Goal: Communication & Community: Answer question/provide support

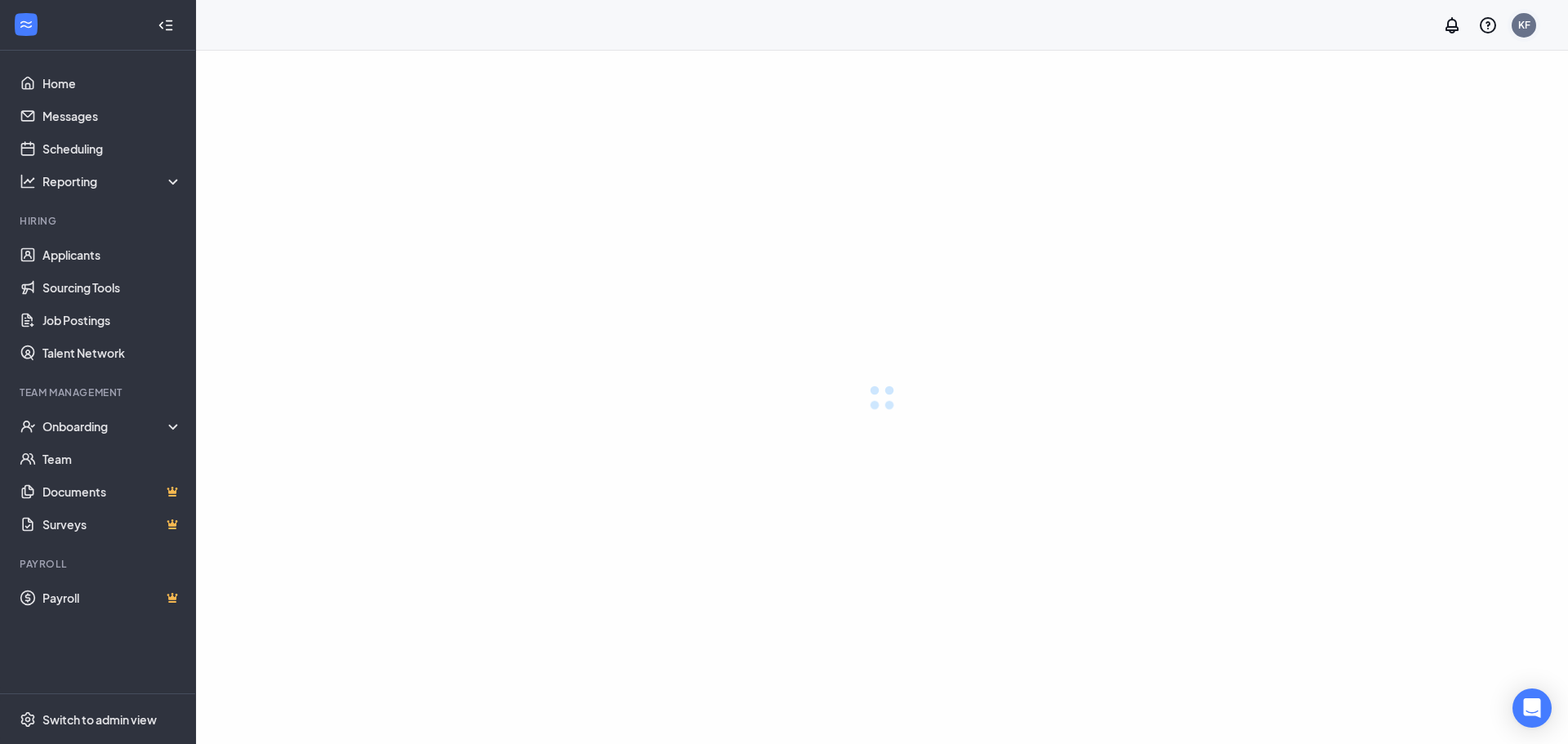
click at [1523, 29] on div "KF" at bounding box center [1524, 24] width 12 height 14
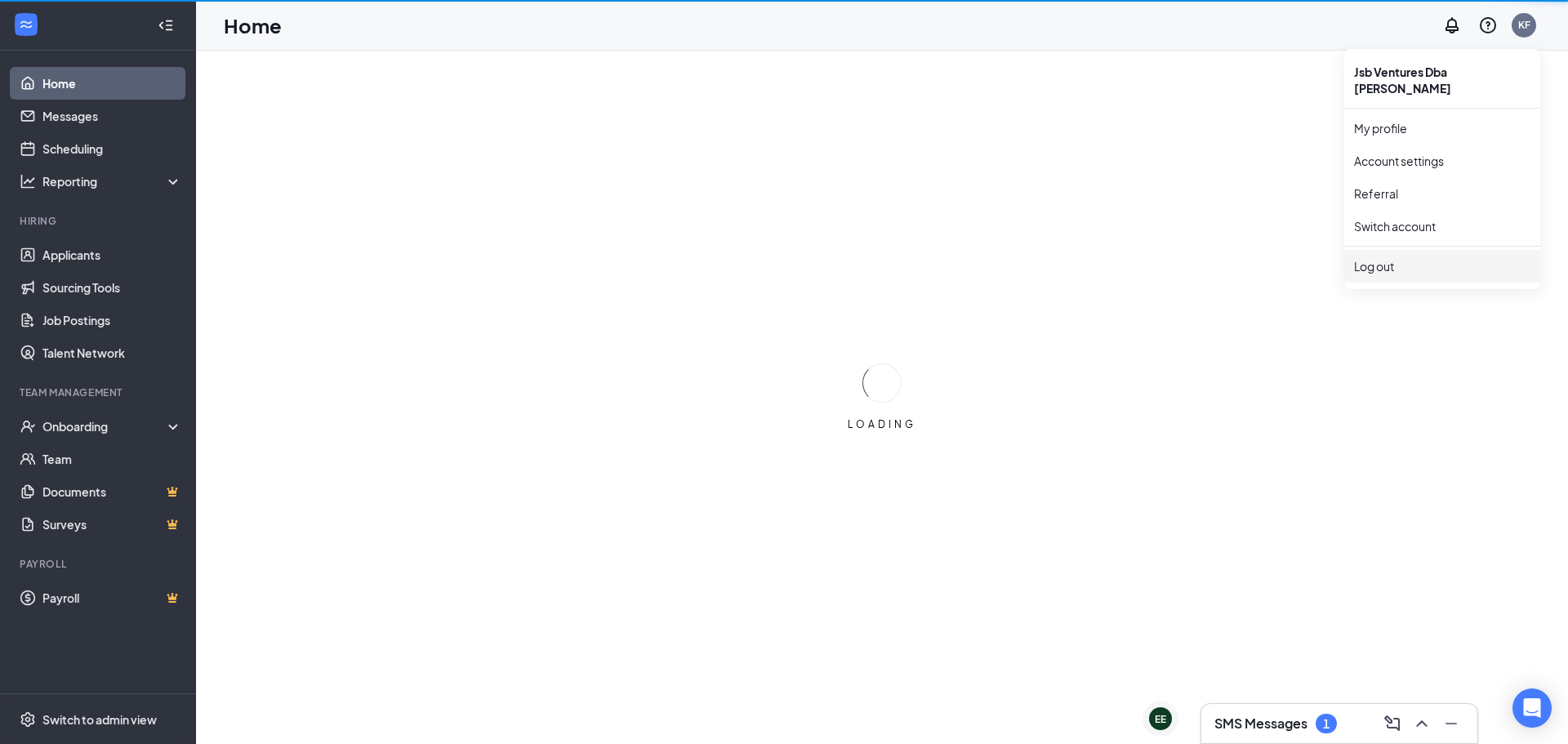
click at [1398, 252] on div "LOADING" at bounding box center [882, 397] width 1372 height 694
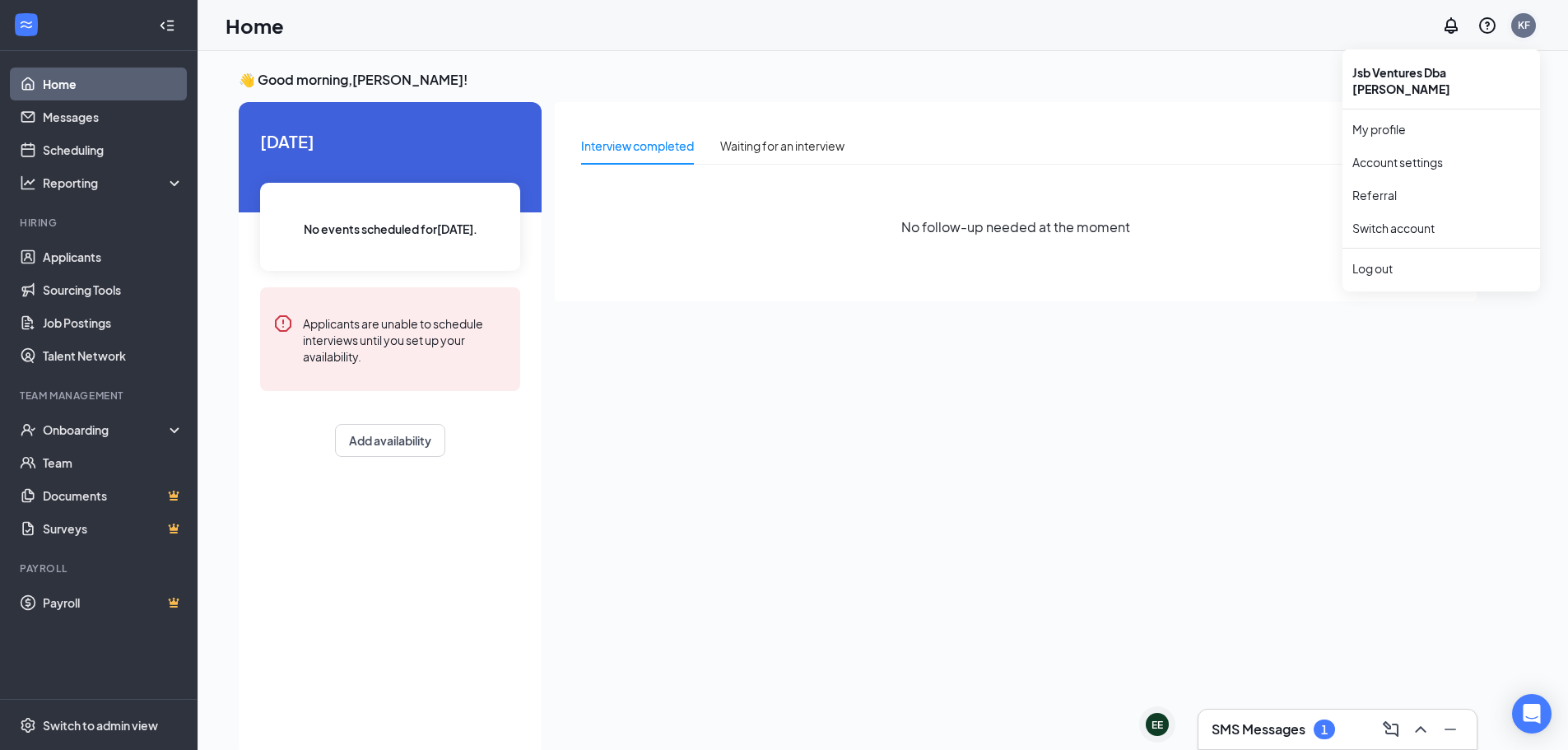
click at [1520, 29] on div "KF" at bounding box center [1524, 24] width 12 height 14
click at [1366, 260] on div "Log out" at bounding box center [1441, 268] width 178 height 16
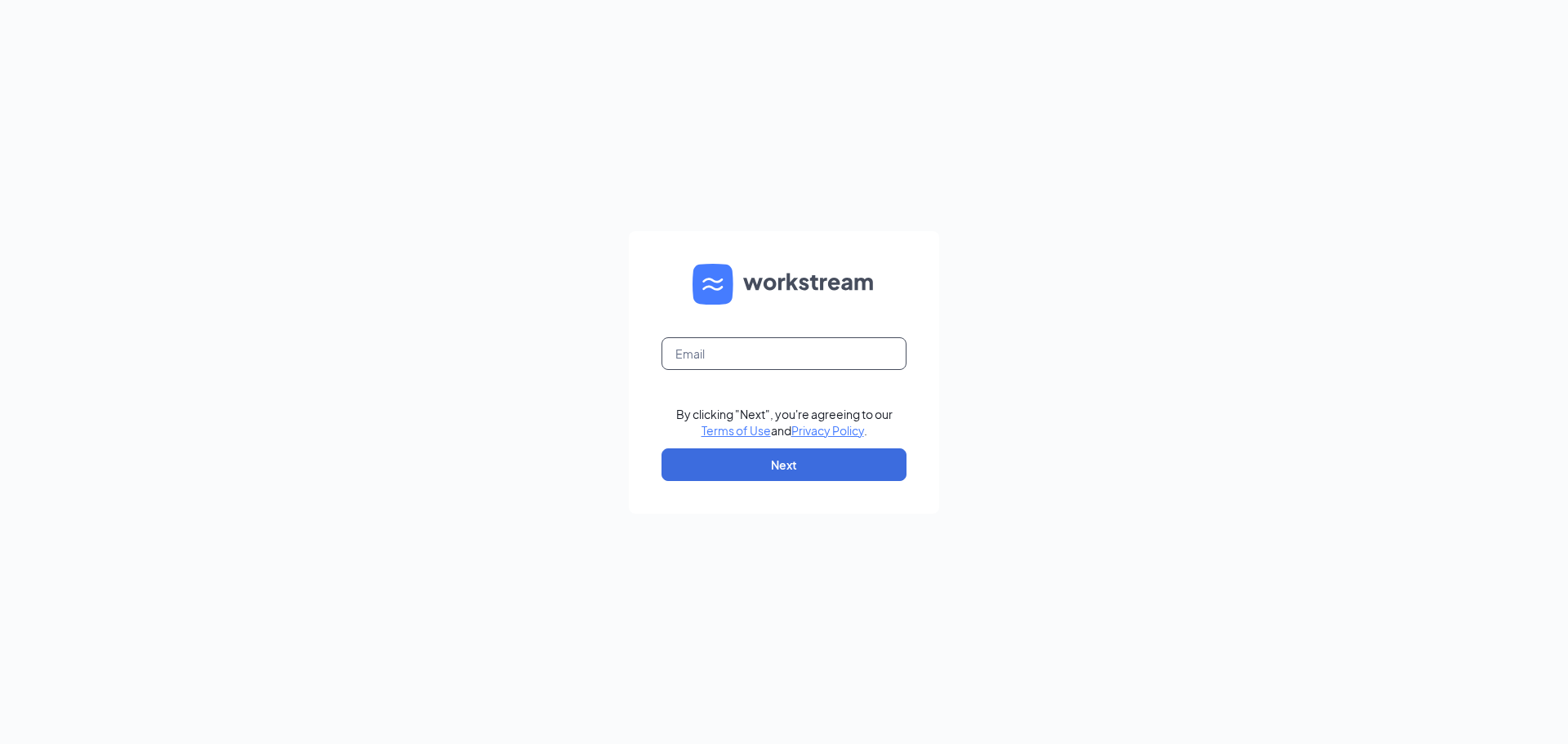
drag, startPoint x: 748, startPoint y: 353, endPoint x: 745, endPoint y: 344, distance: 9.5
click at [747, 347] on input "text" at bounding box center [784, 353] width 245 height 33
type input "cheffrog1999@gmail.com"
click at [743, 469] on button "Next" at bounding box center [784, 465] width 245 height 33
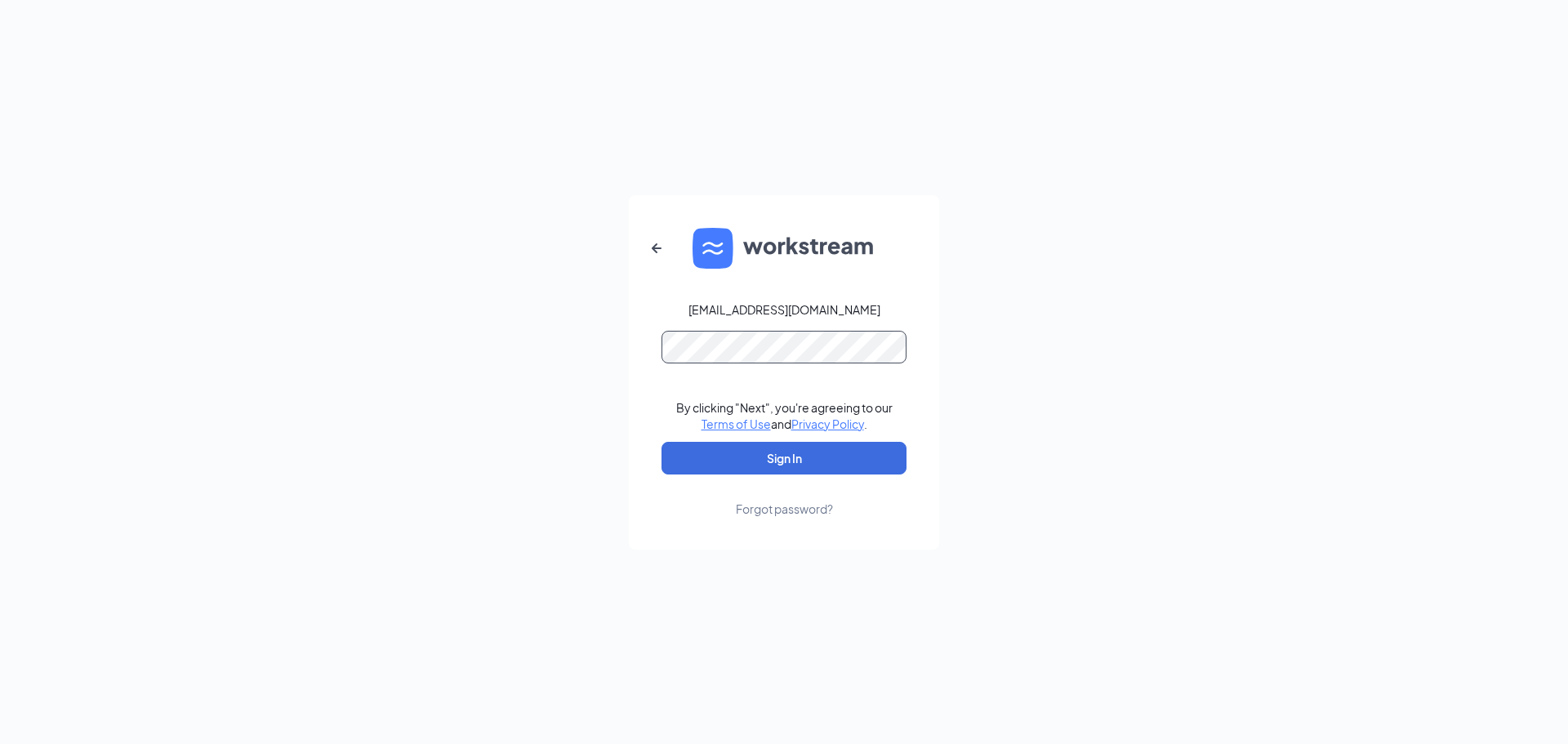
click at [662, 442] on button "Sign In" at bounding box center [784, 458] width 245 height 33
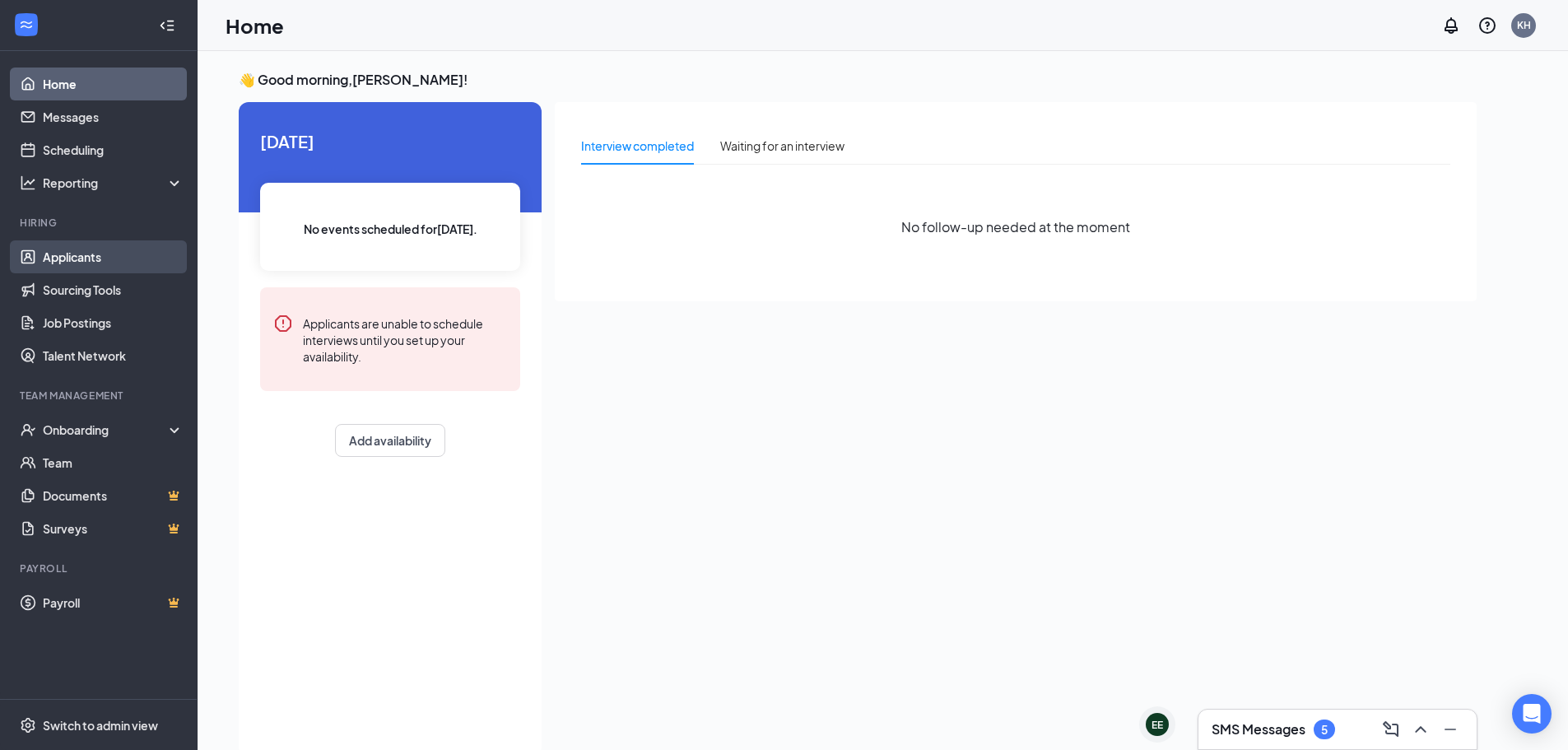
click at [69, 260] on link "Applicants" at bounding box center [112, 256] width 140 height 33
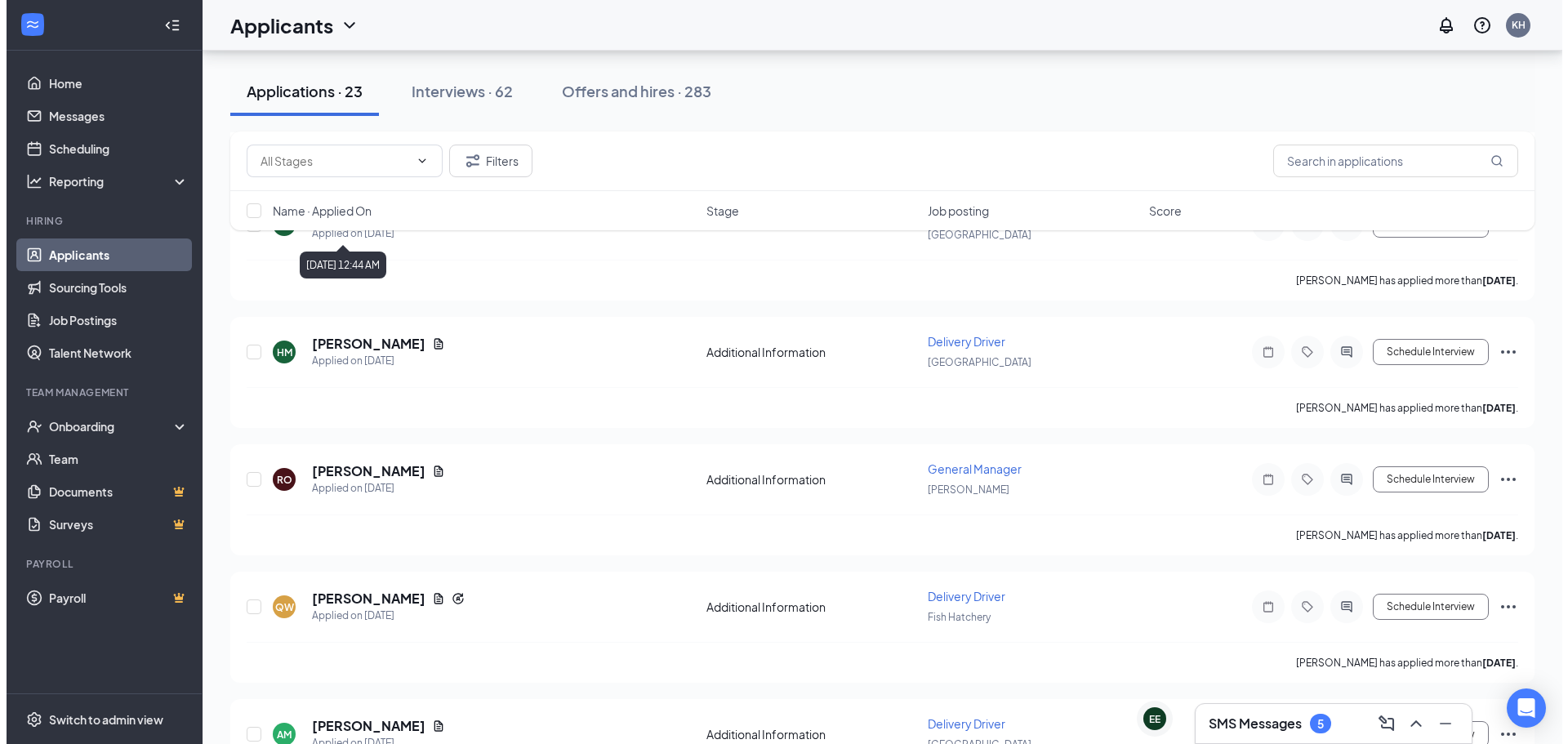
scroll to position [898, 0]
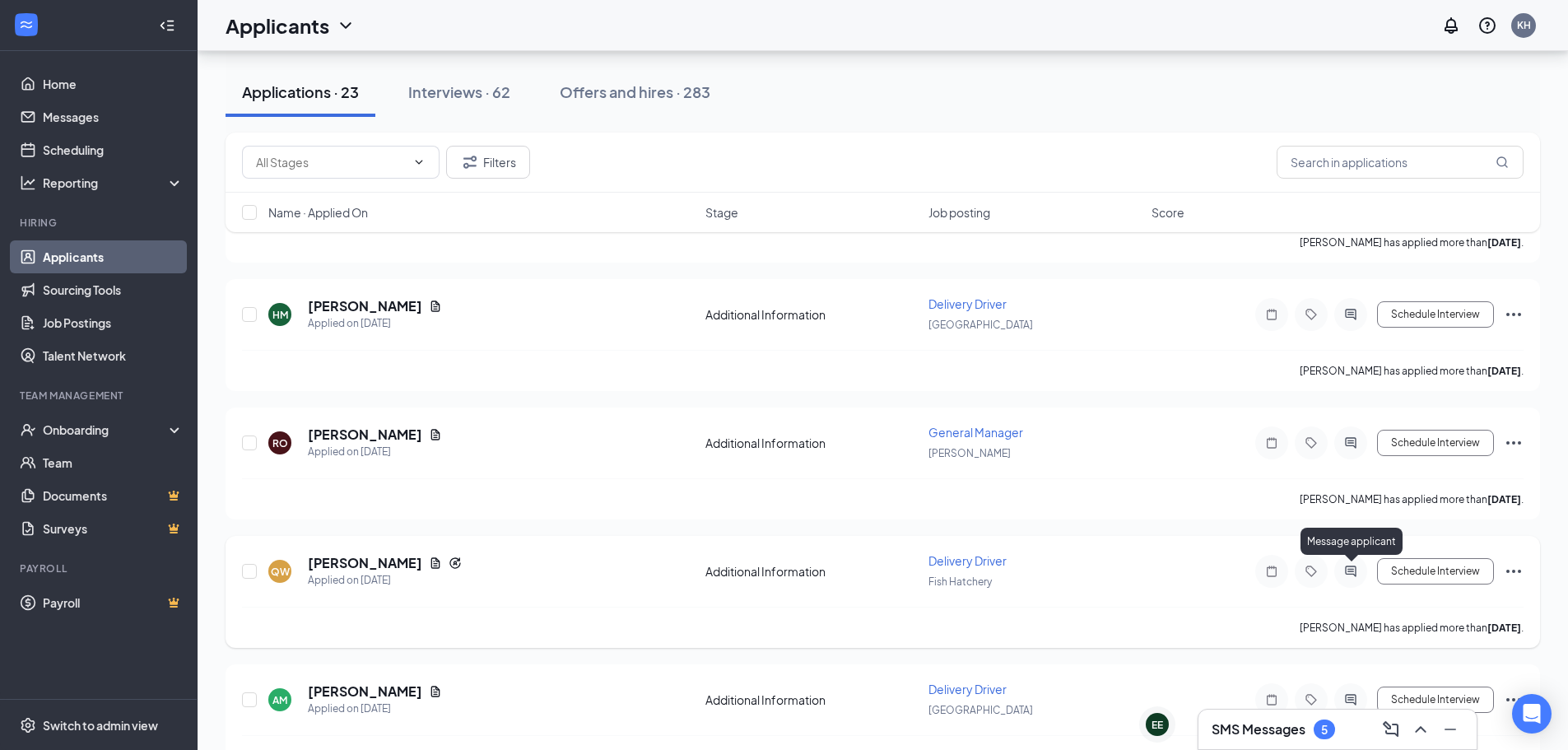
click at [1357, 578] on icon "ActiveChat" at bounding box center [1350, 572] width 20 height 13
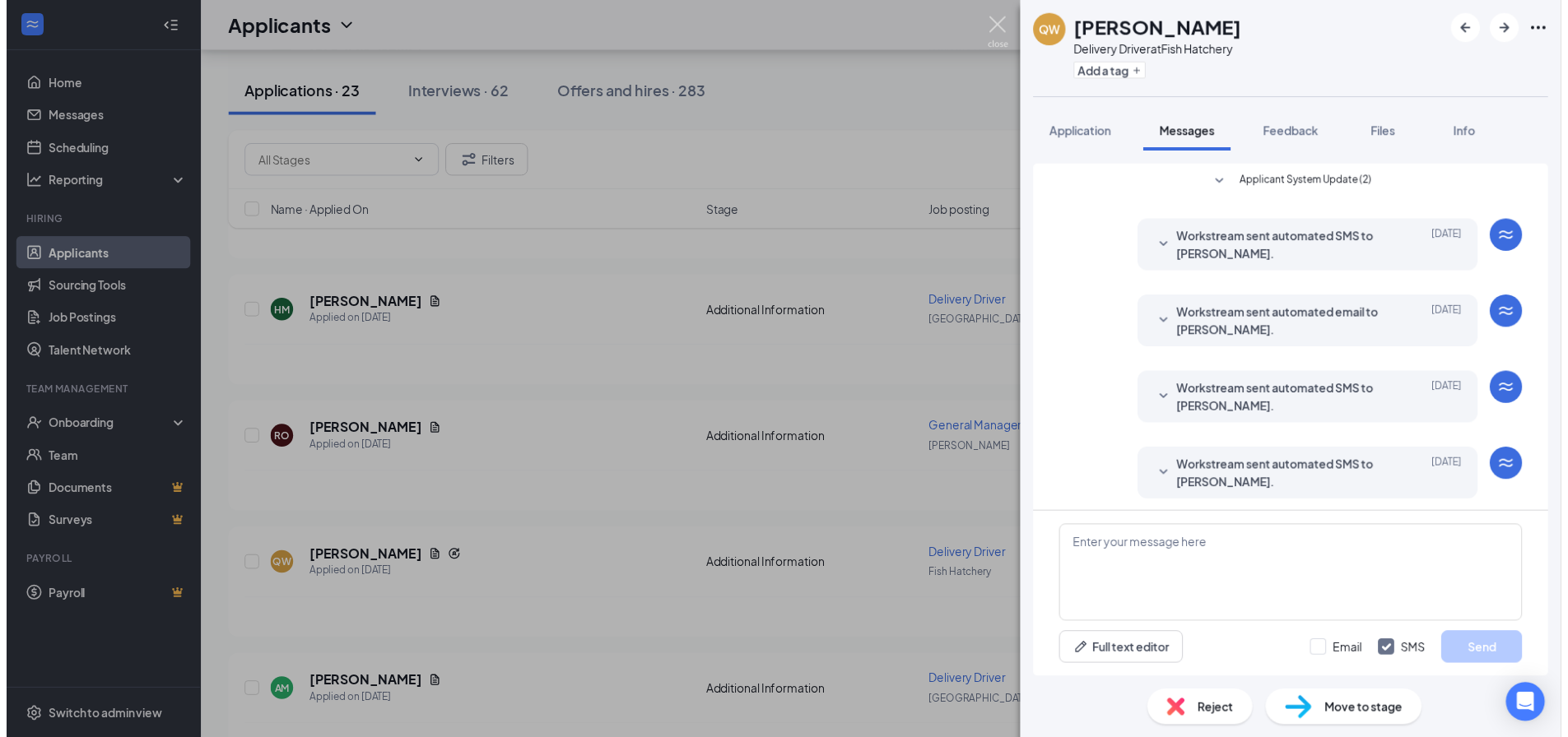
scroll to position [505, 0]
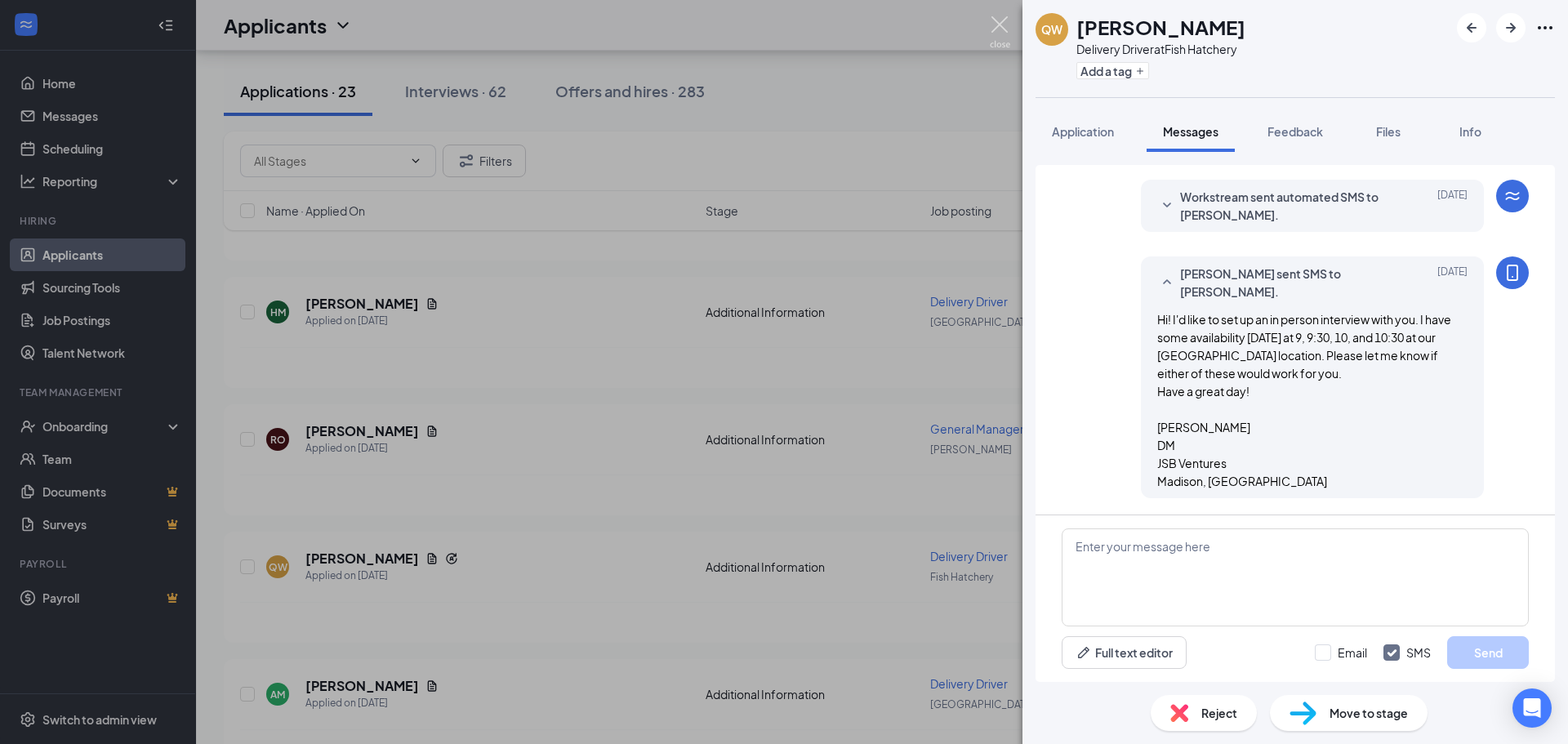
click at [1004, 34] on img at bounding box center [1000, 32] width 21 height 32
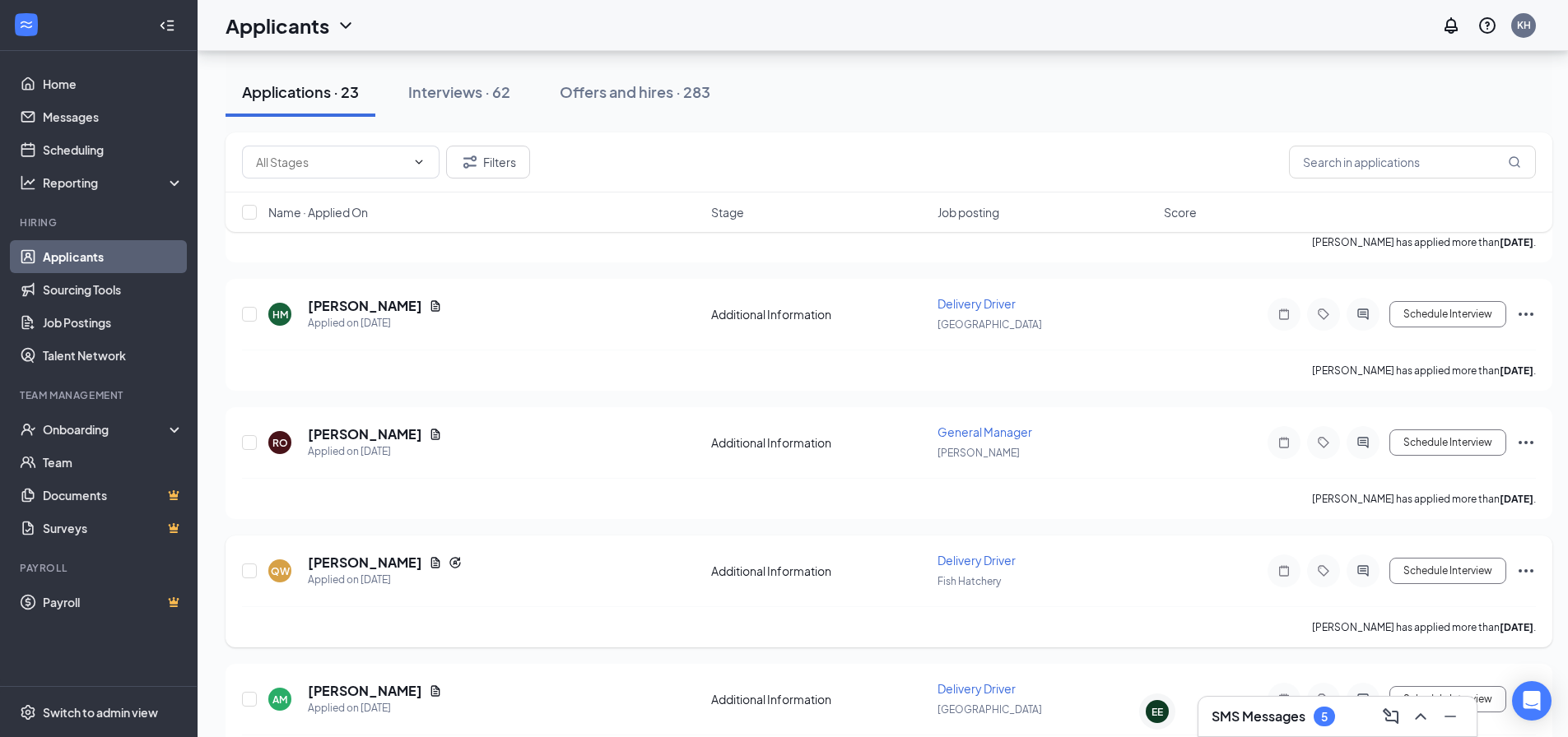
click at [1528, 569] on icon "Ellipses" at bounding box center [1526, 570] width 20 height 20
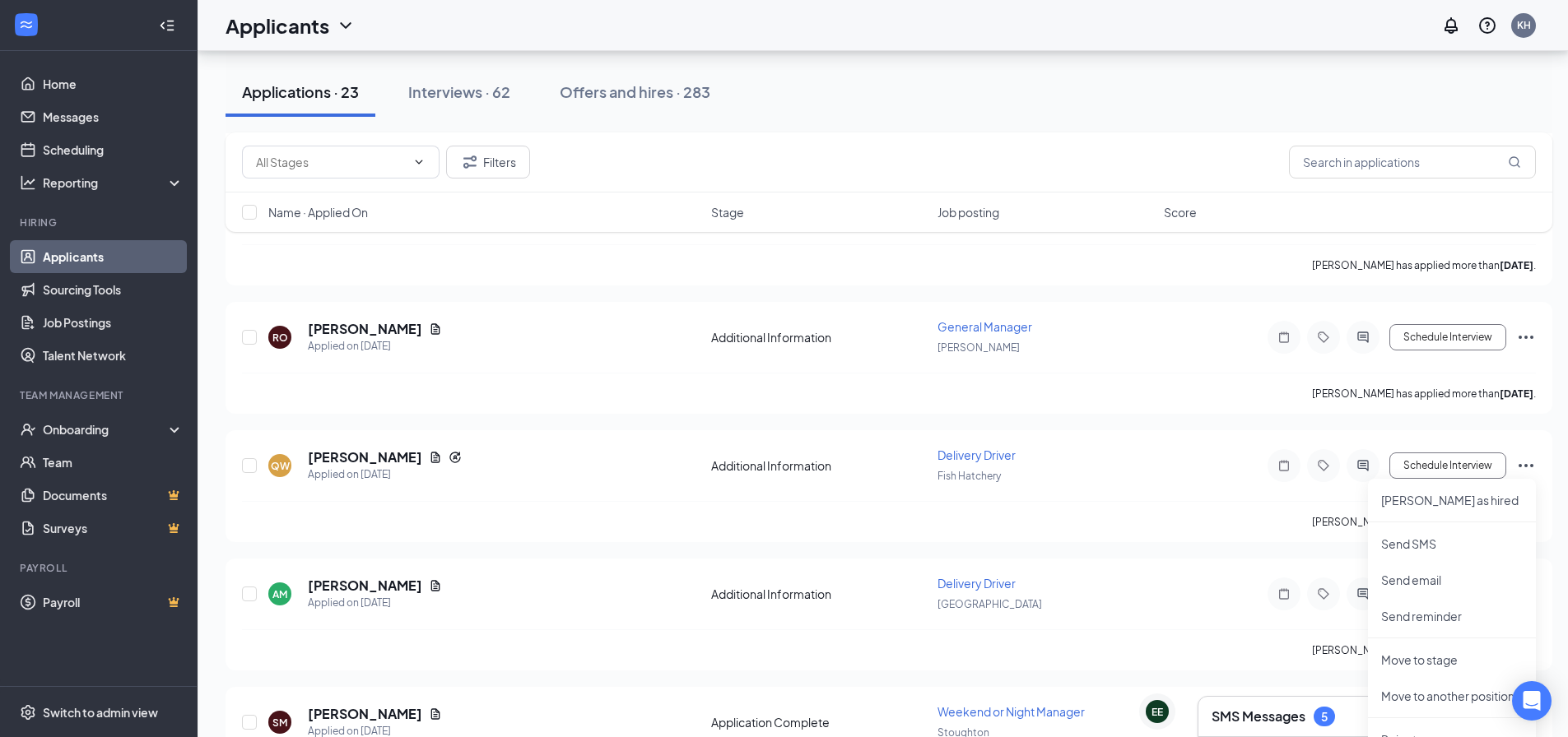
scroll to position [1069, 0]
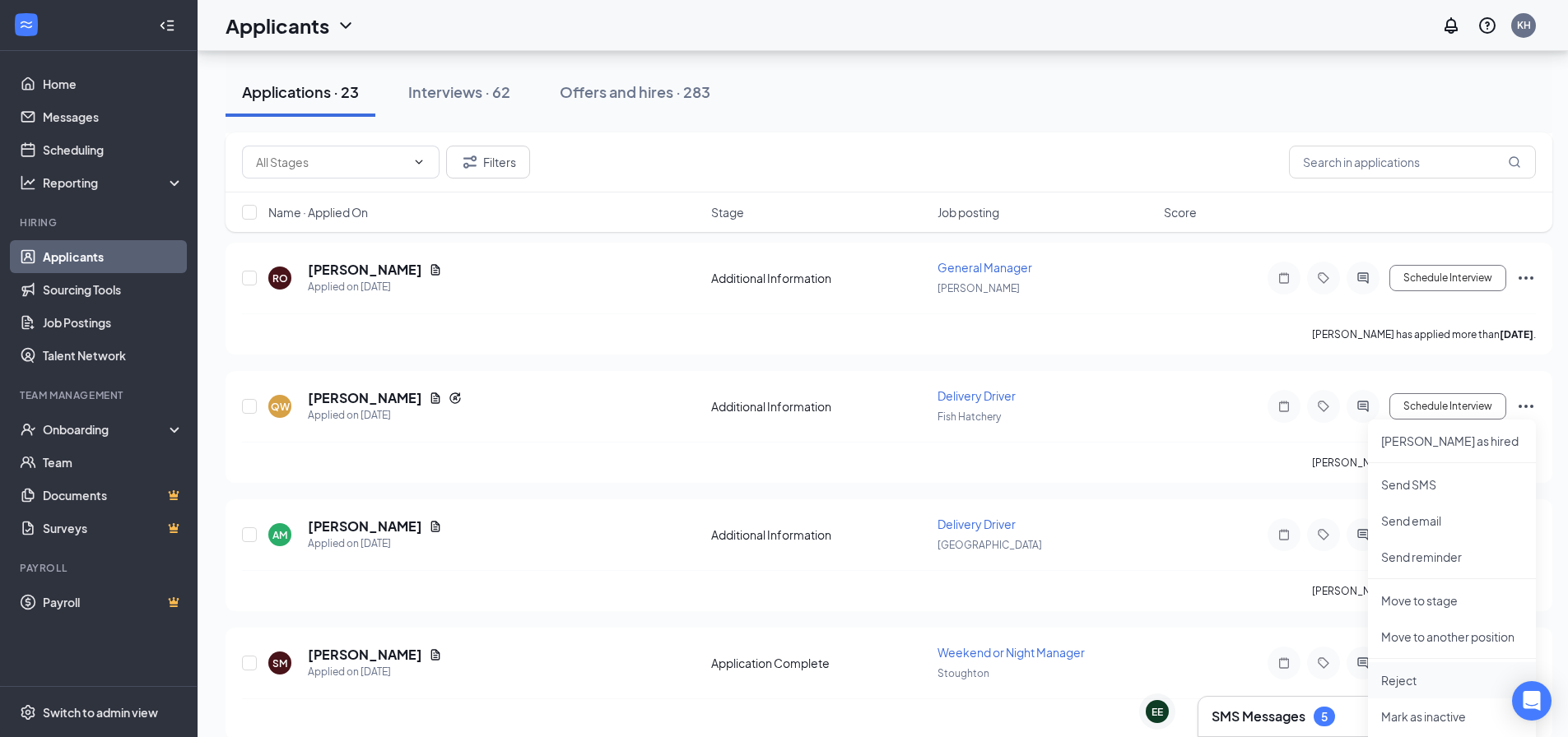
click at [1401, 686] on p "Reject" at bounding box center [1452, 680] width 141 height 16
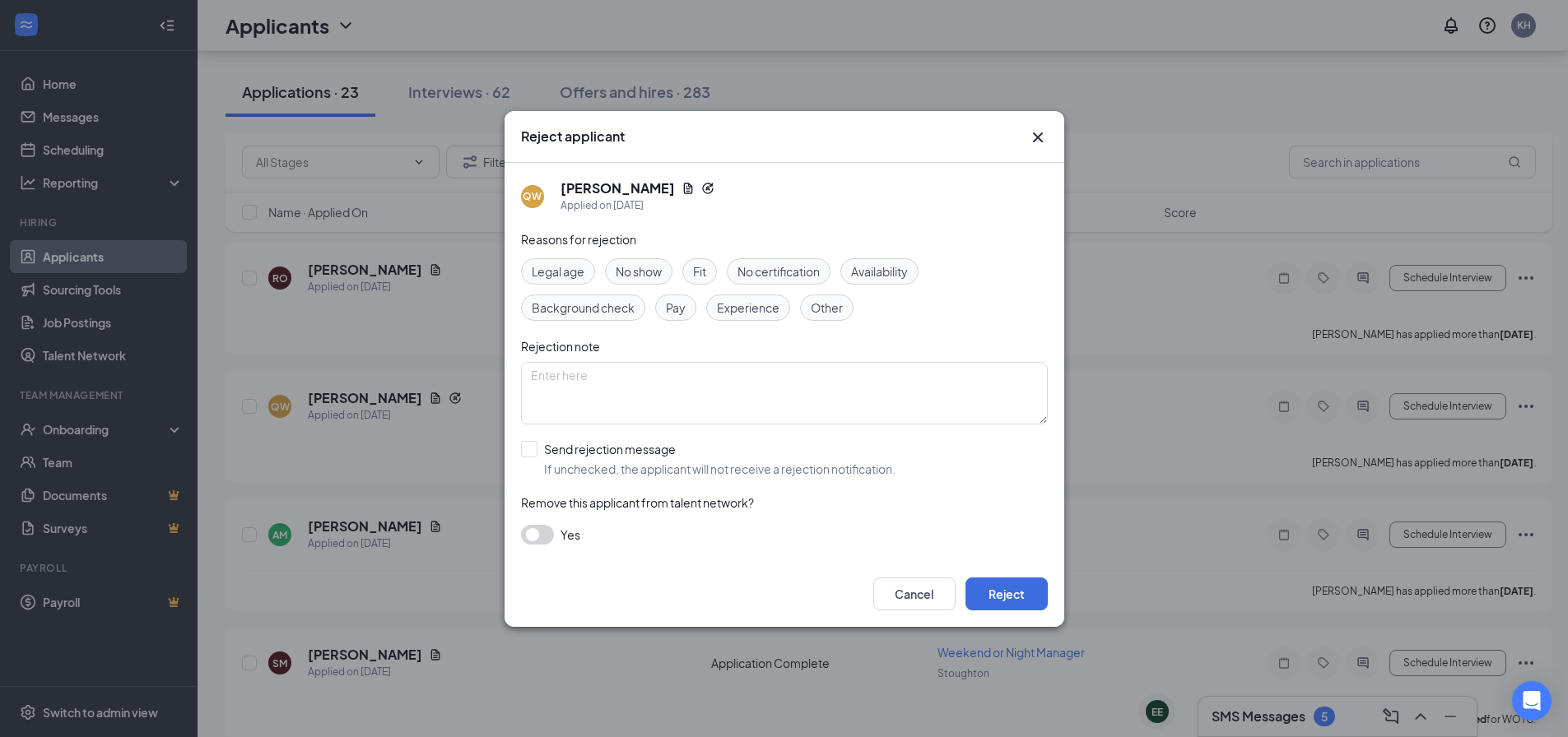
click at [538, 534] on button "button" at bounding box center [537, 535] width 33 height 20
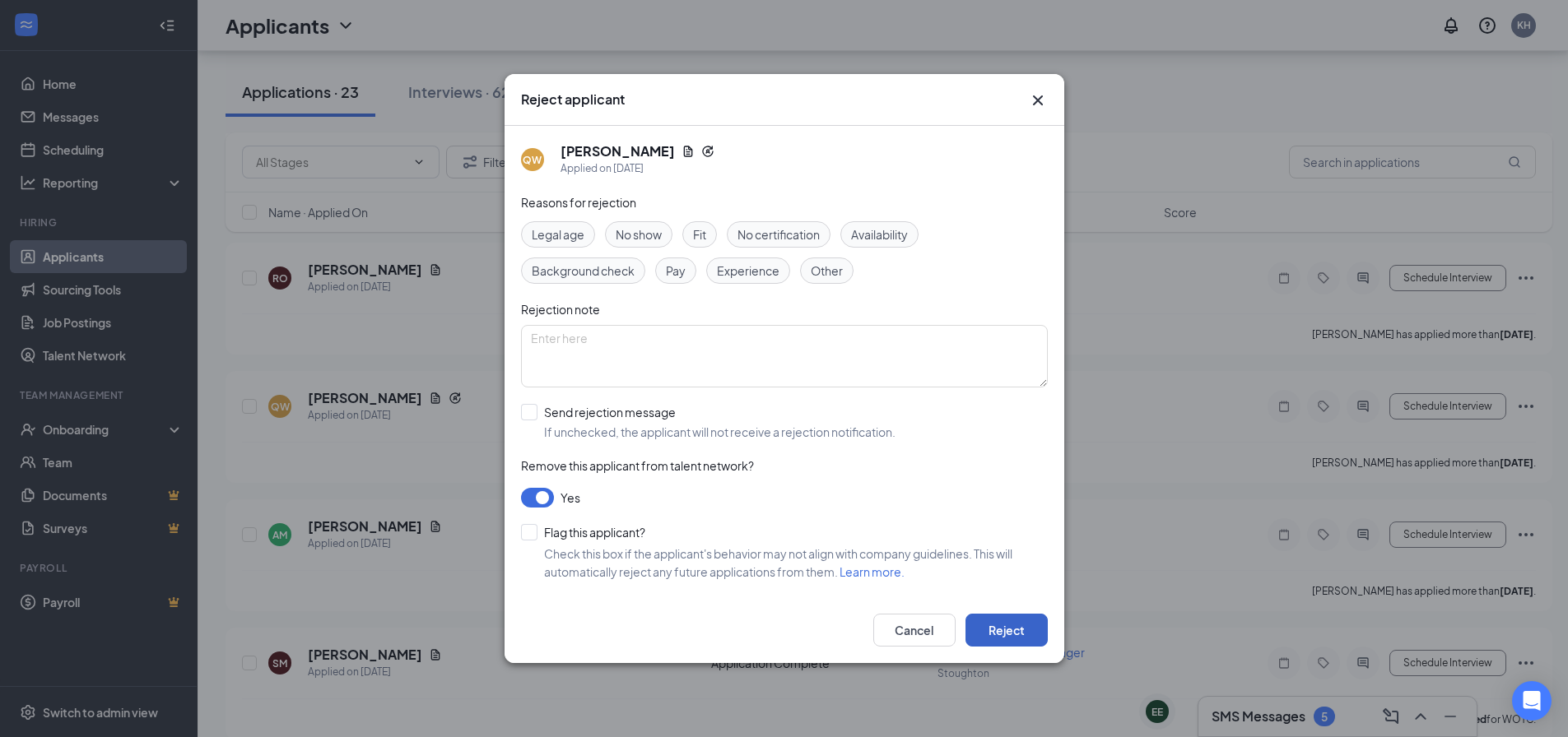
click at [985, 628] on button "Reject" at bounding box center [1006, 630] width 82 height 33
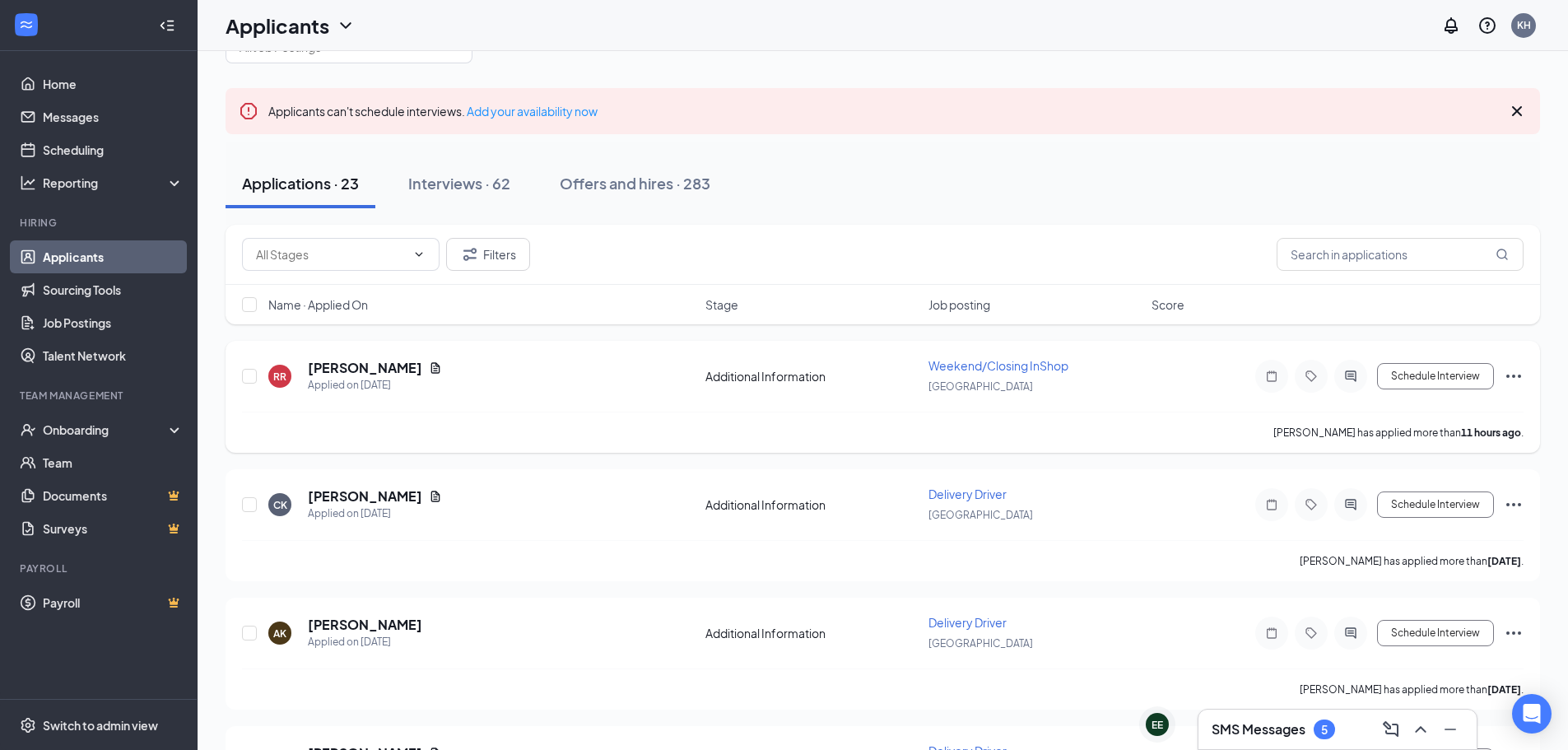
scroll to position [0, 0]
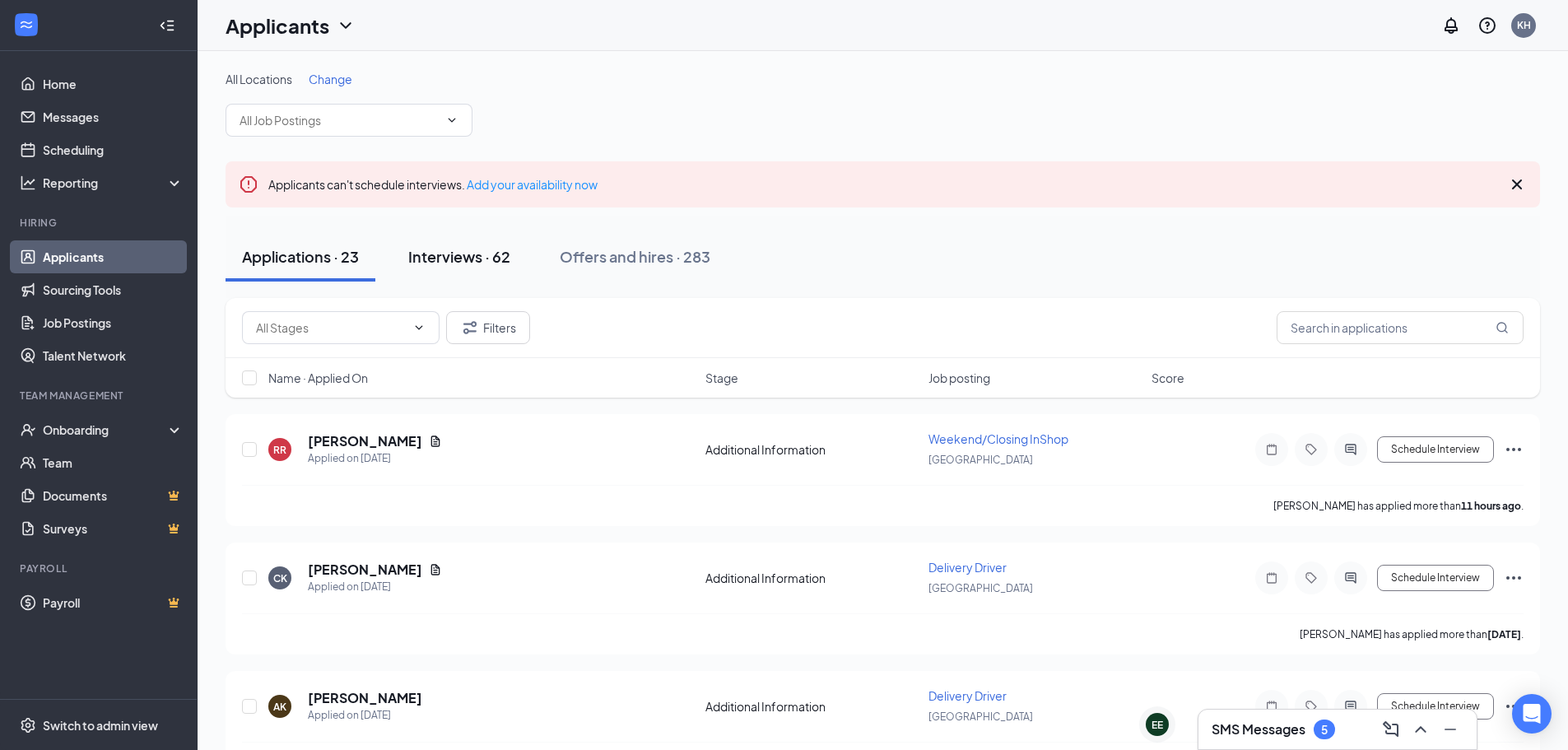
click at [456, 263] on div "Interviews · 62" at bounding box center [459, 256] width 102 height 21
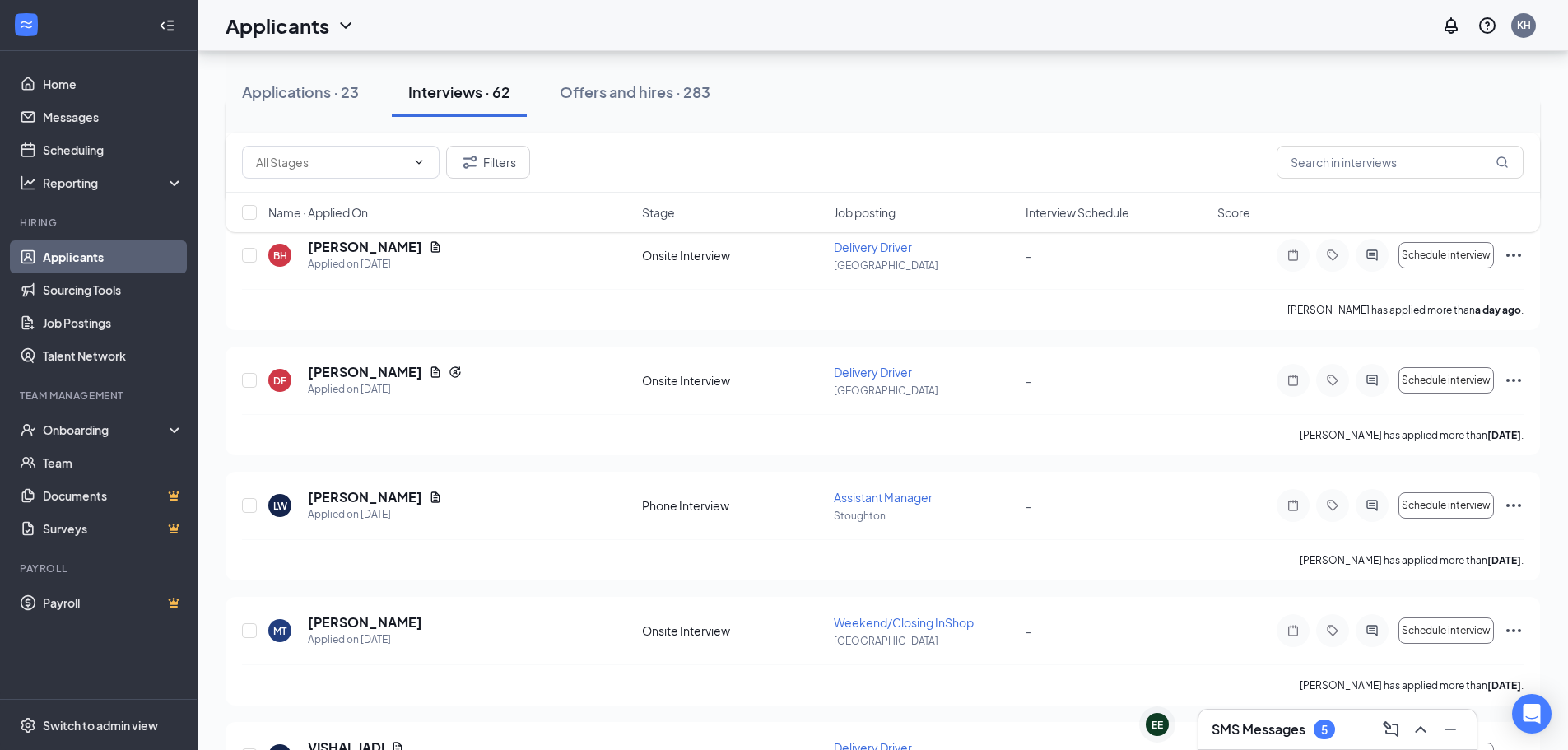
scroll to position [330, 0]
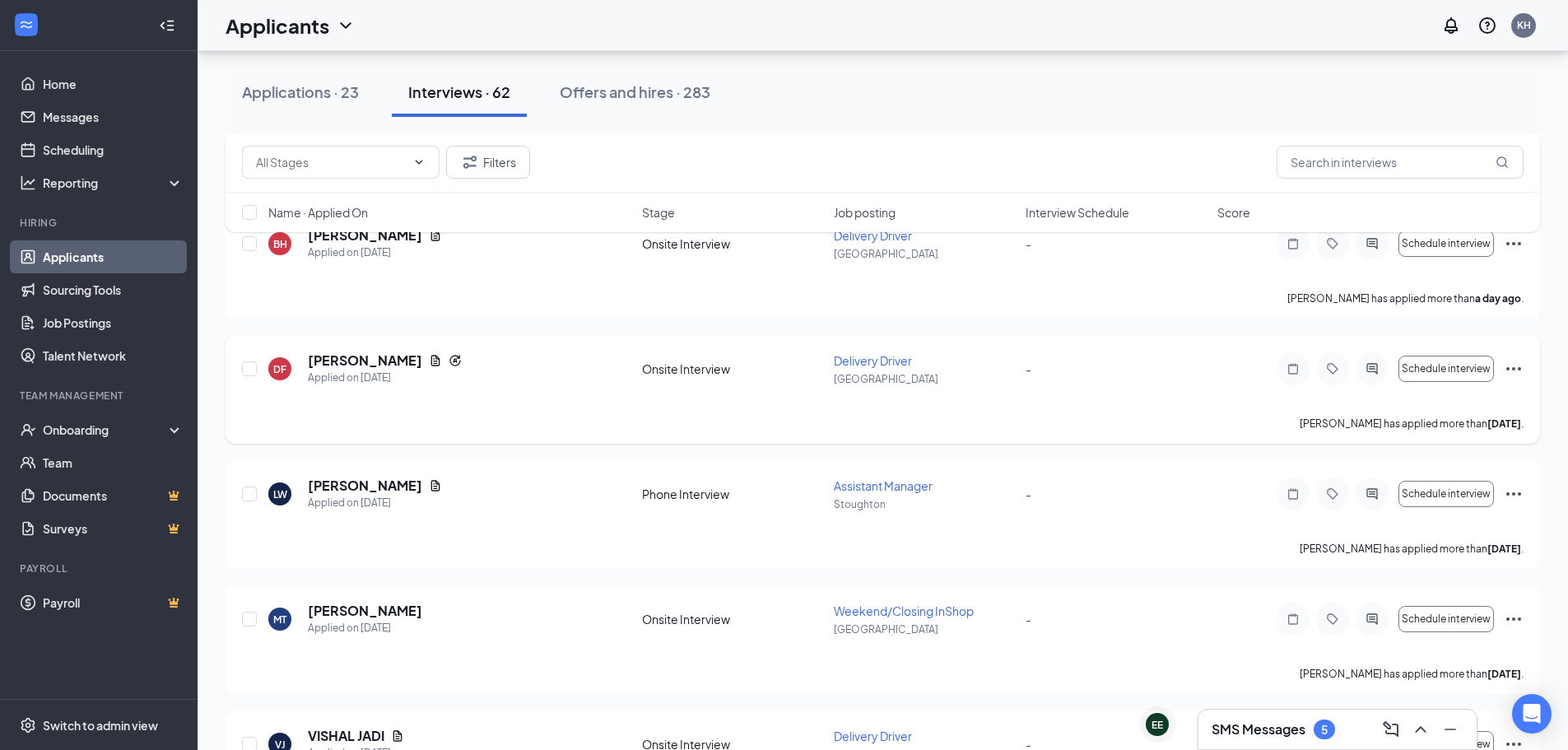
click at [1514, 367] on icon "Ellipses" at bounding box center [1513, 368] width 20 height 20
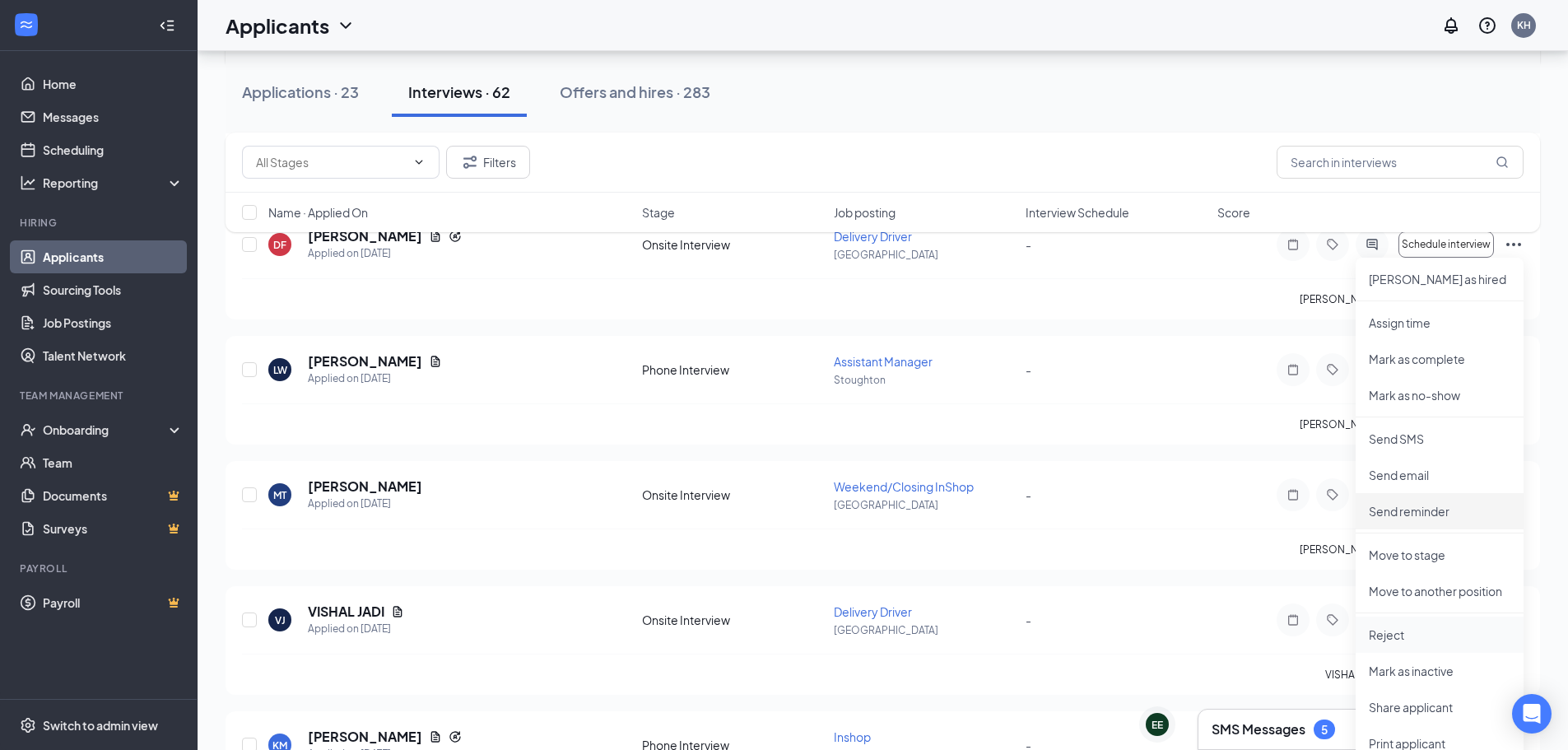
scroll to position [494, 0]
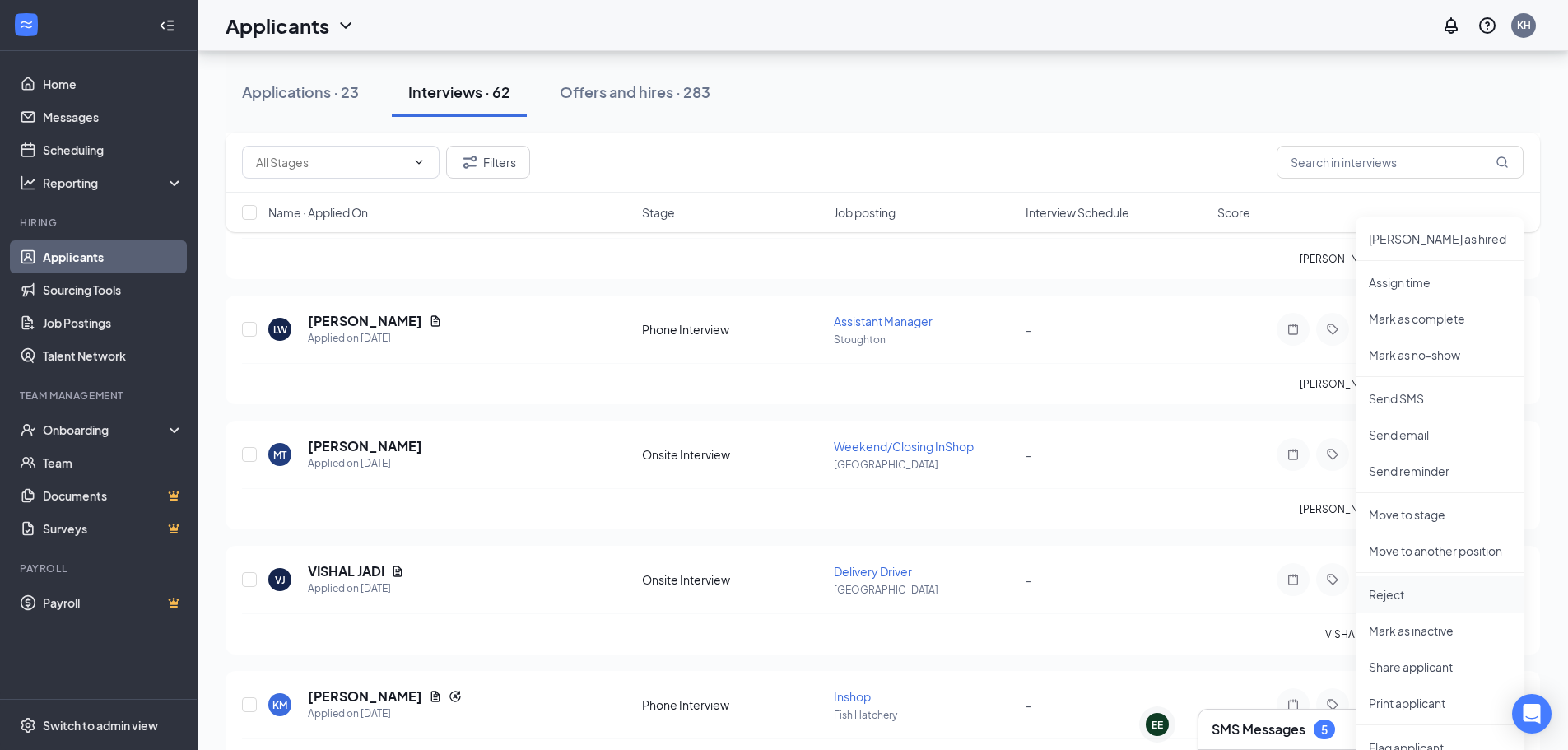
click at [1395, 597] on p "Reject" at bounding box center [1439, 594] width 141 height 16
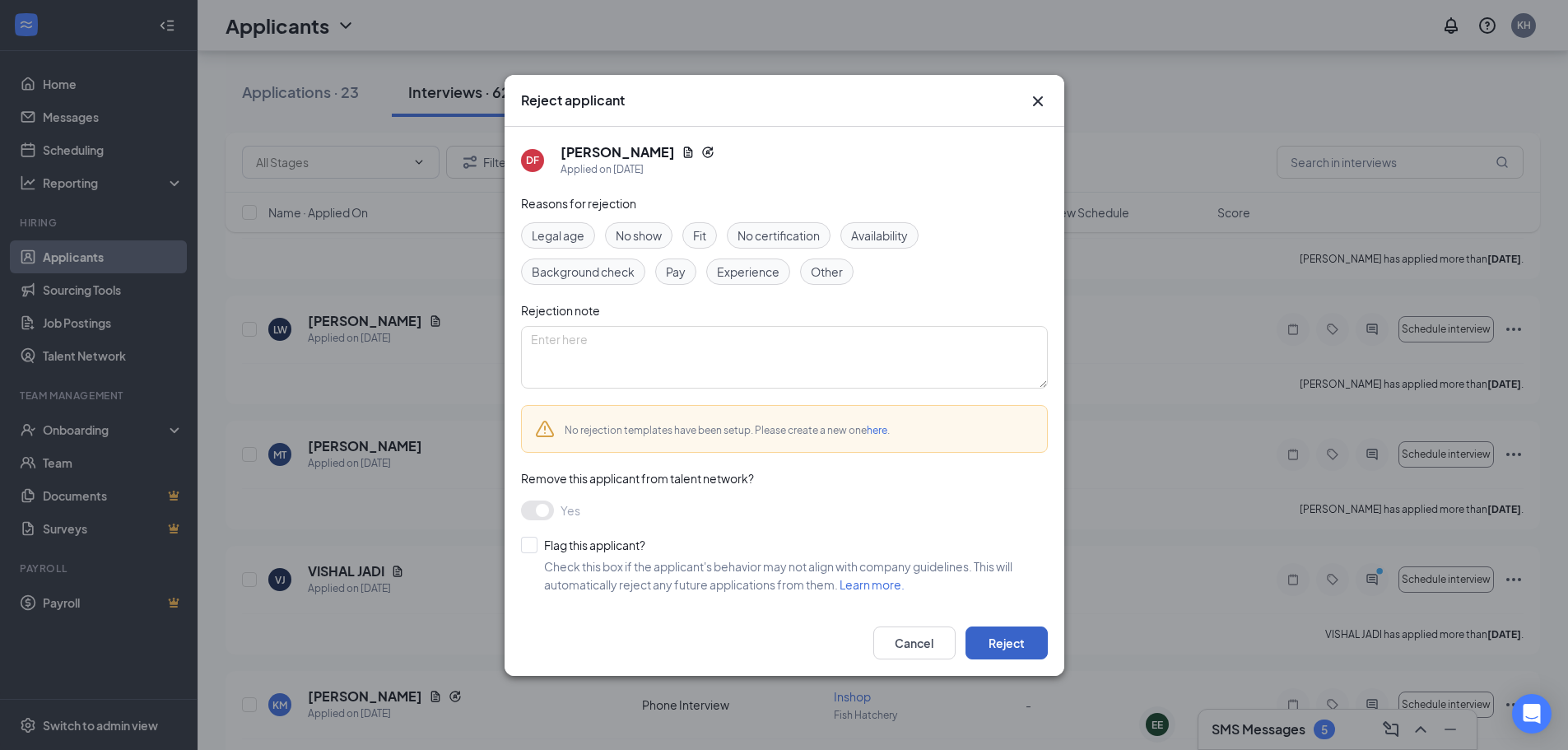
click at [1010, 646] on button "Reject" at bounding box center [1006, 643] width 82 height 33
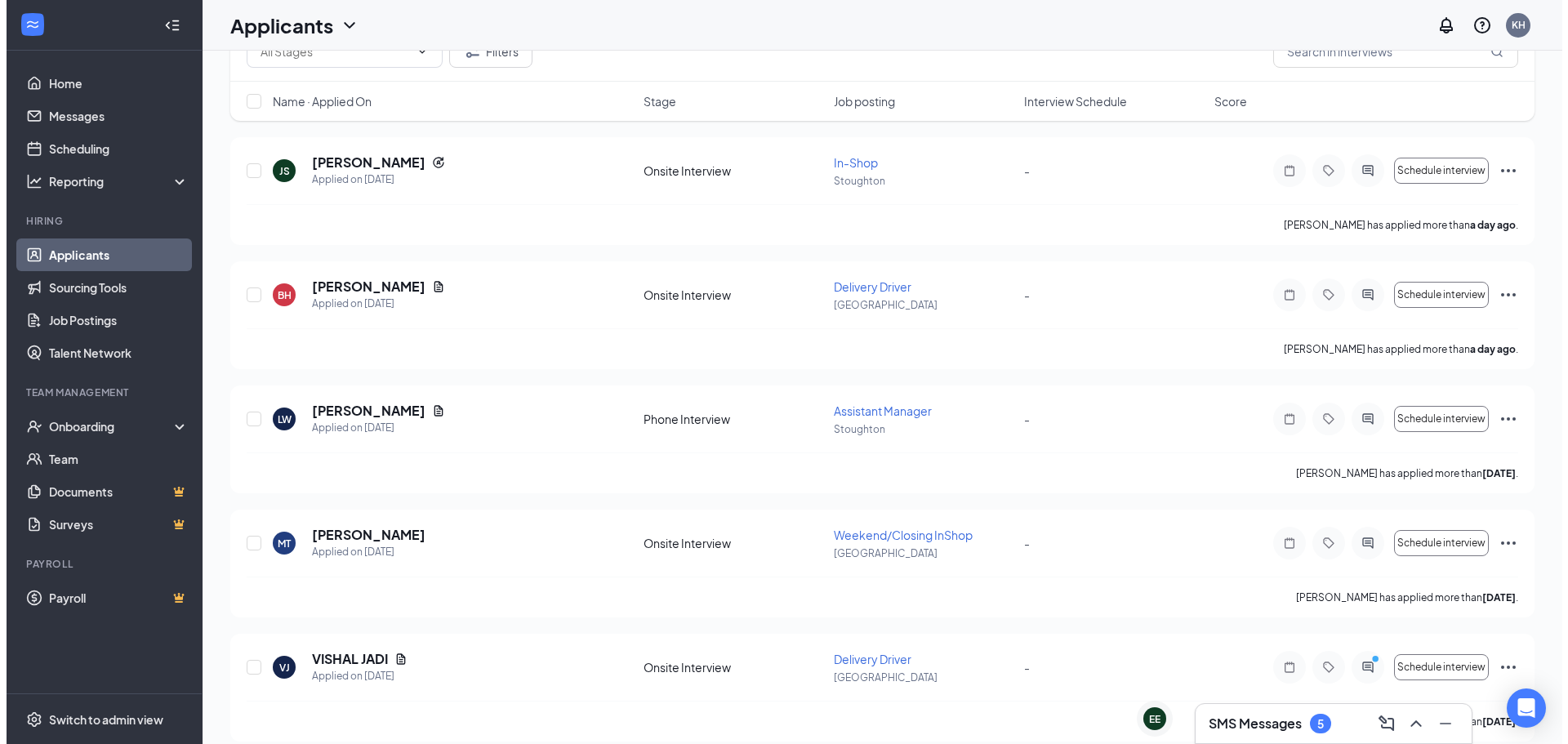
scroll to position [0, 0]
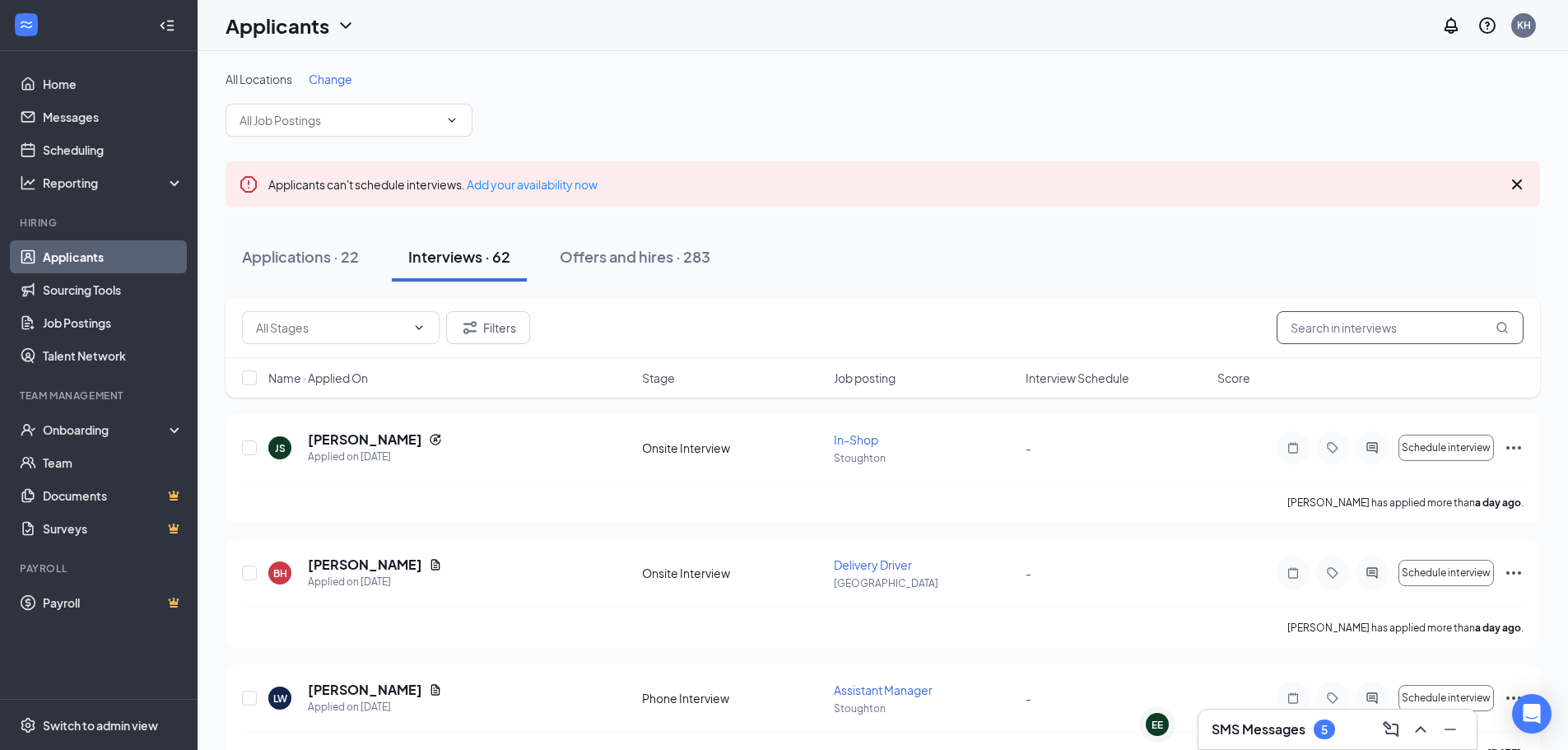
click at [1313, 320] on input "text" at bounding box center [1400, 327] width 247 height 33
type input "[PERSON_NAME]"
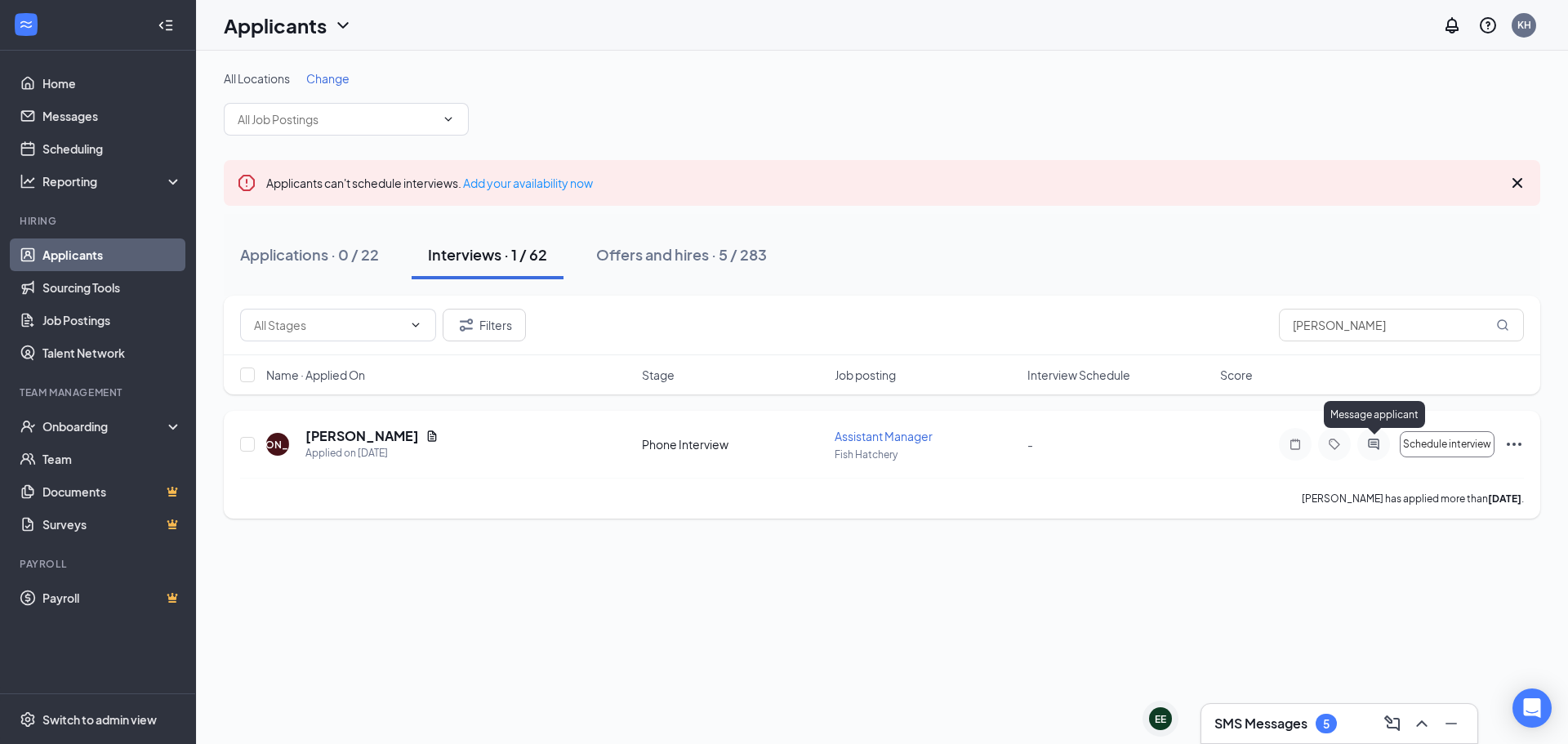
click at [1371, 449] on icon "ActiveChat" at bounding box center [1374, 444] width 20 height 13
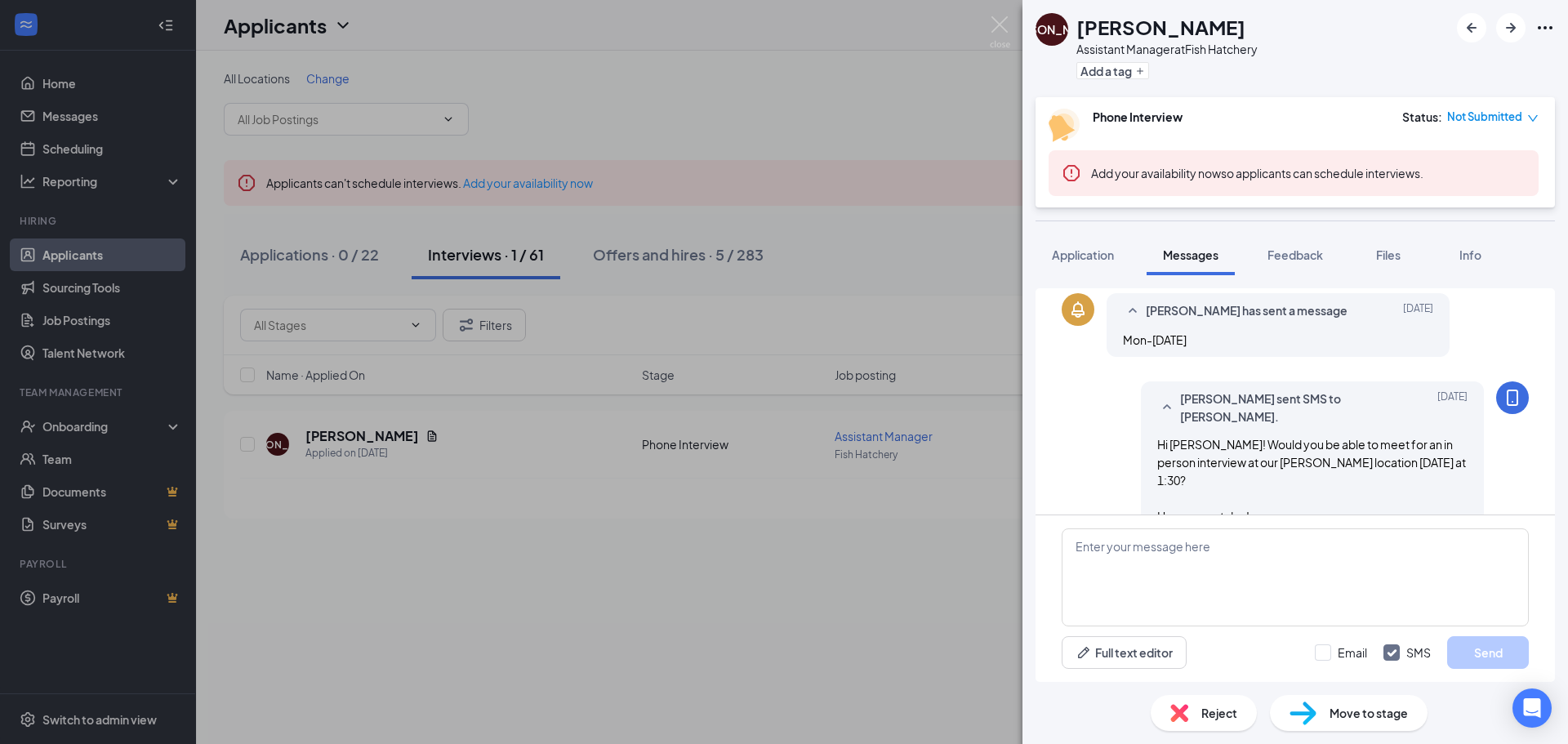
scroll to position [465, 0]
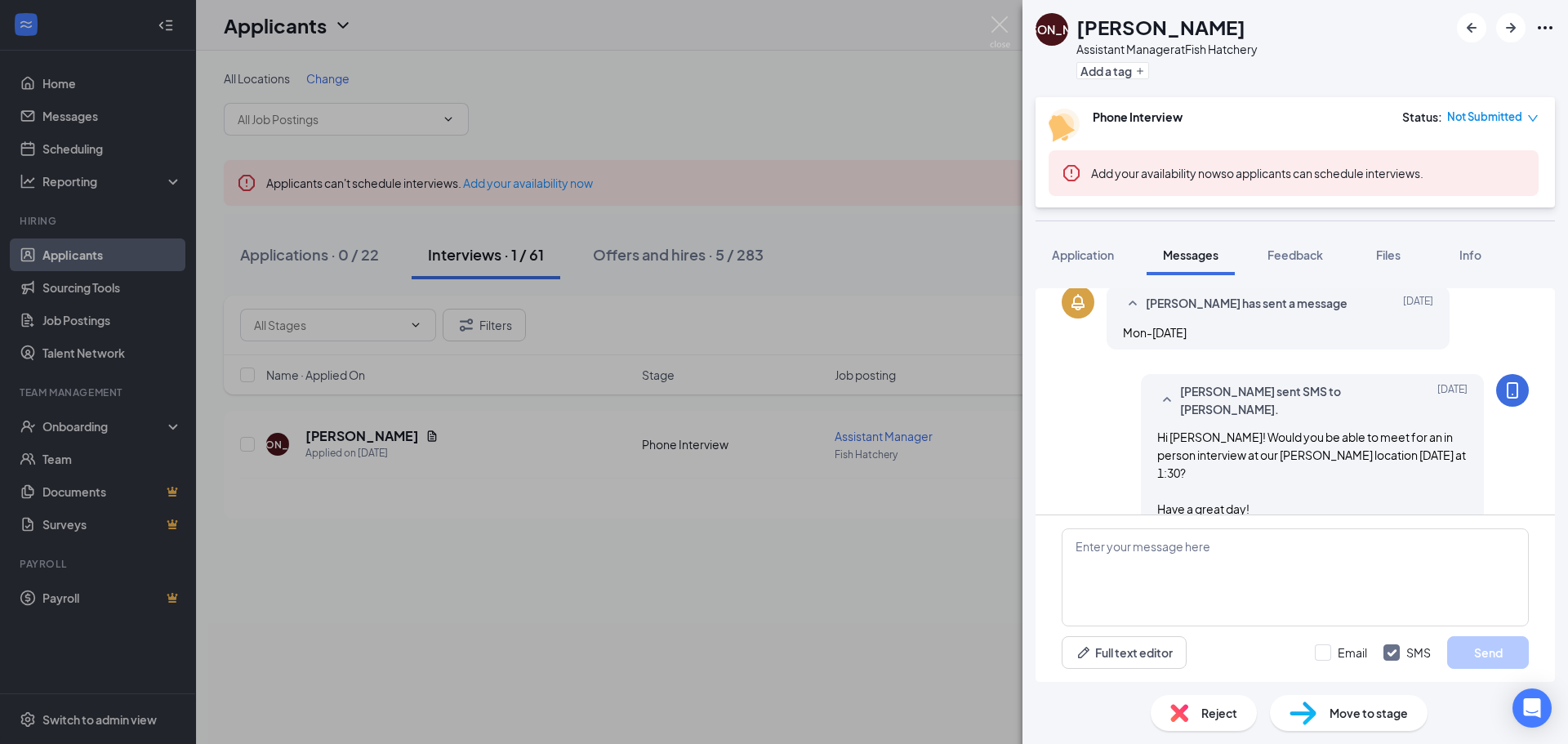
click at [1194, 716] on div "Reject" at bounding box center [1204, 713] width 107 height 36
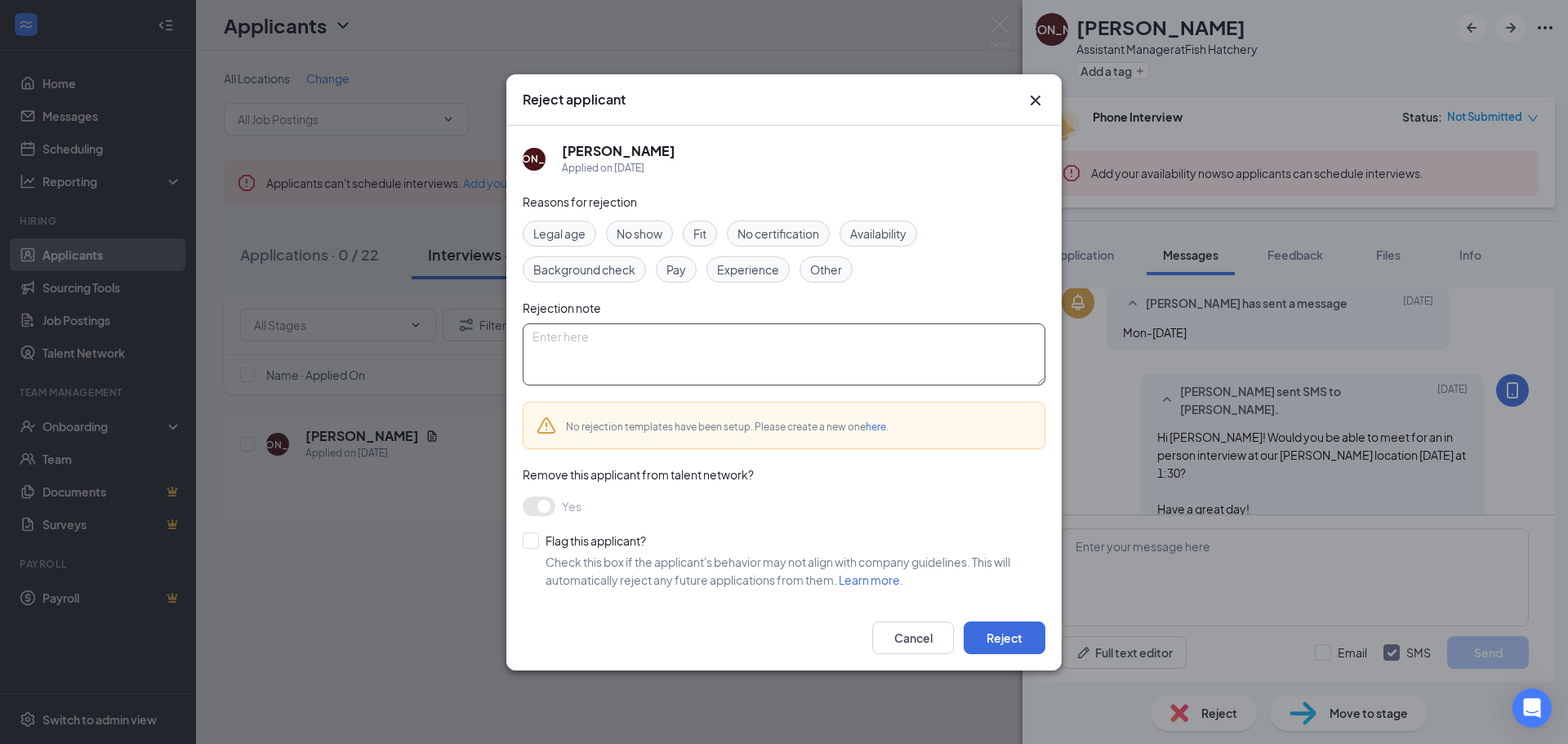
click at [628, 335] on textarea at bounding box center [783, 354] width 522 height 62
click at [835, 265] on span "Other" at bounding box center [826, 269] width 32 height 18
click at [1028, 639] on button "Reject" at bounding box center [1004, 637] width 81 height 33
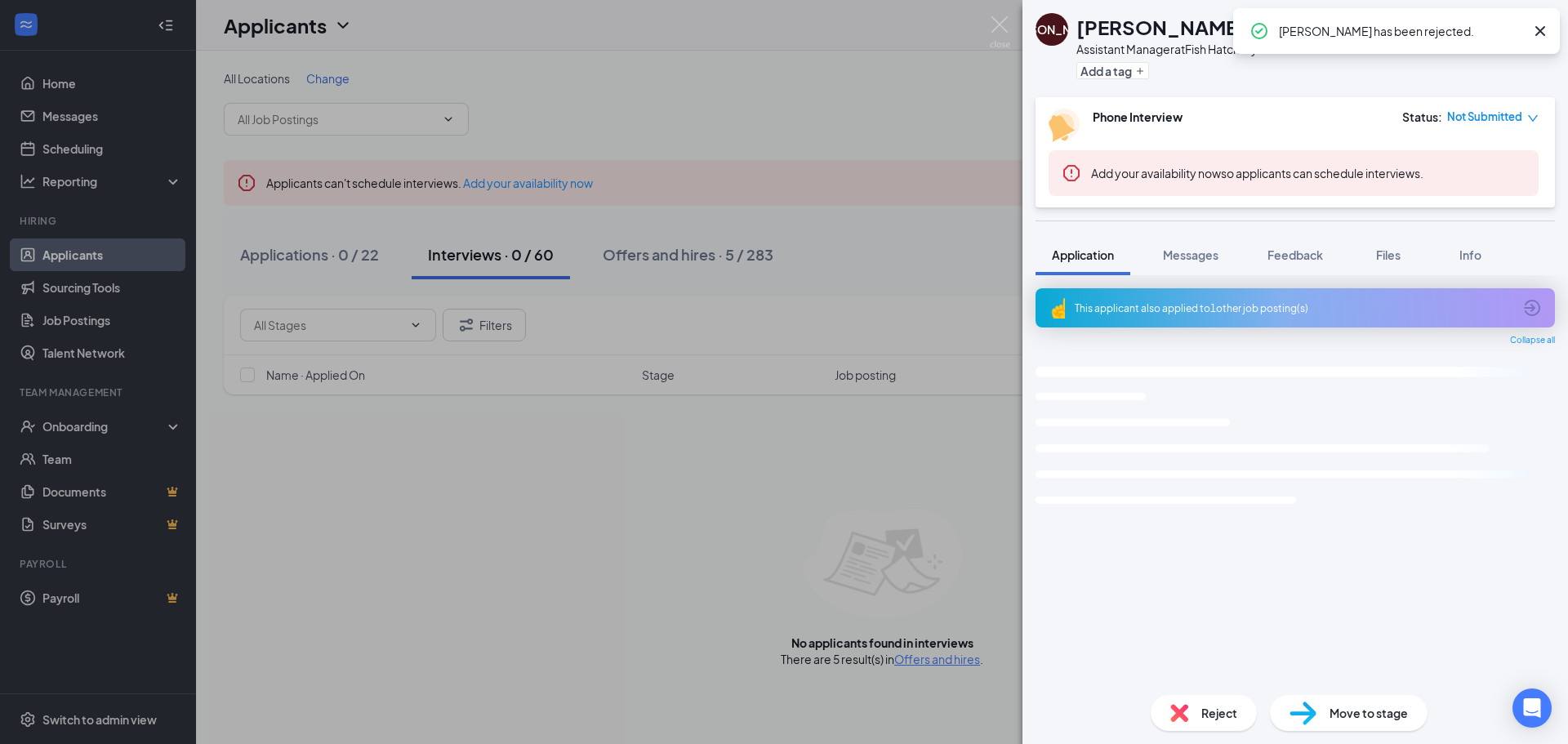
click at [995, 31] on img at bounding box center [1000, 32] width 21 height 32
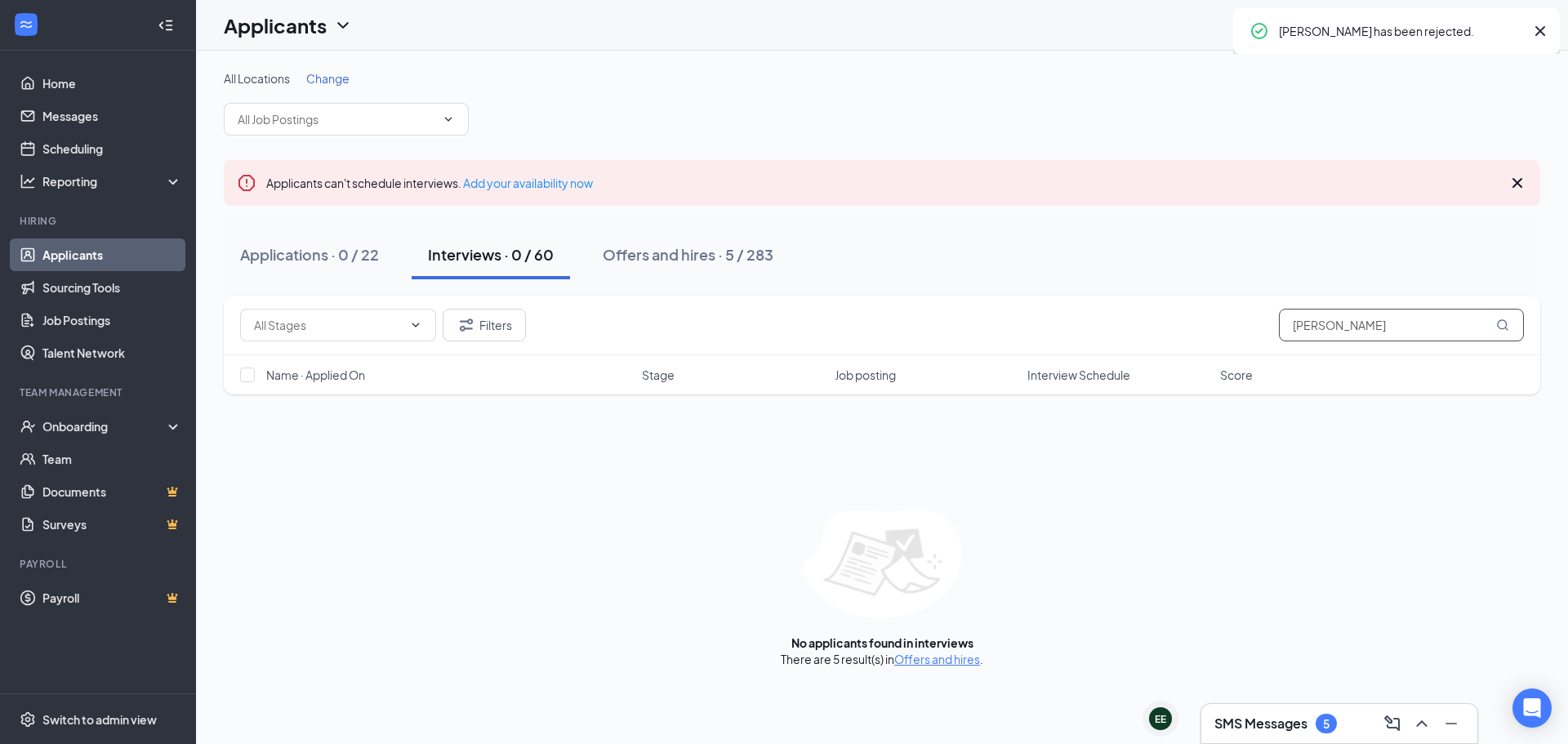
click at [1130, 347] on div "Filters [PERSON_NAME]" at bounding box center [881, 325] width 1317 height 60
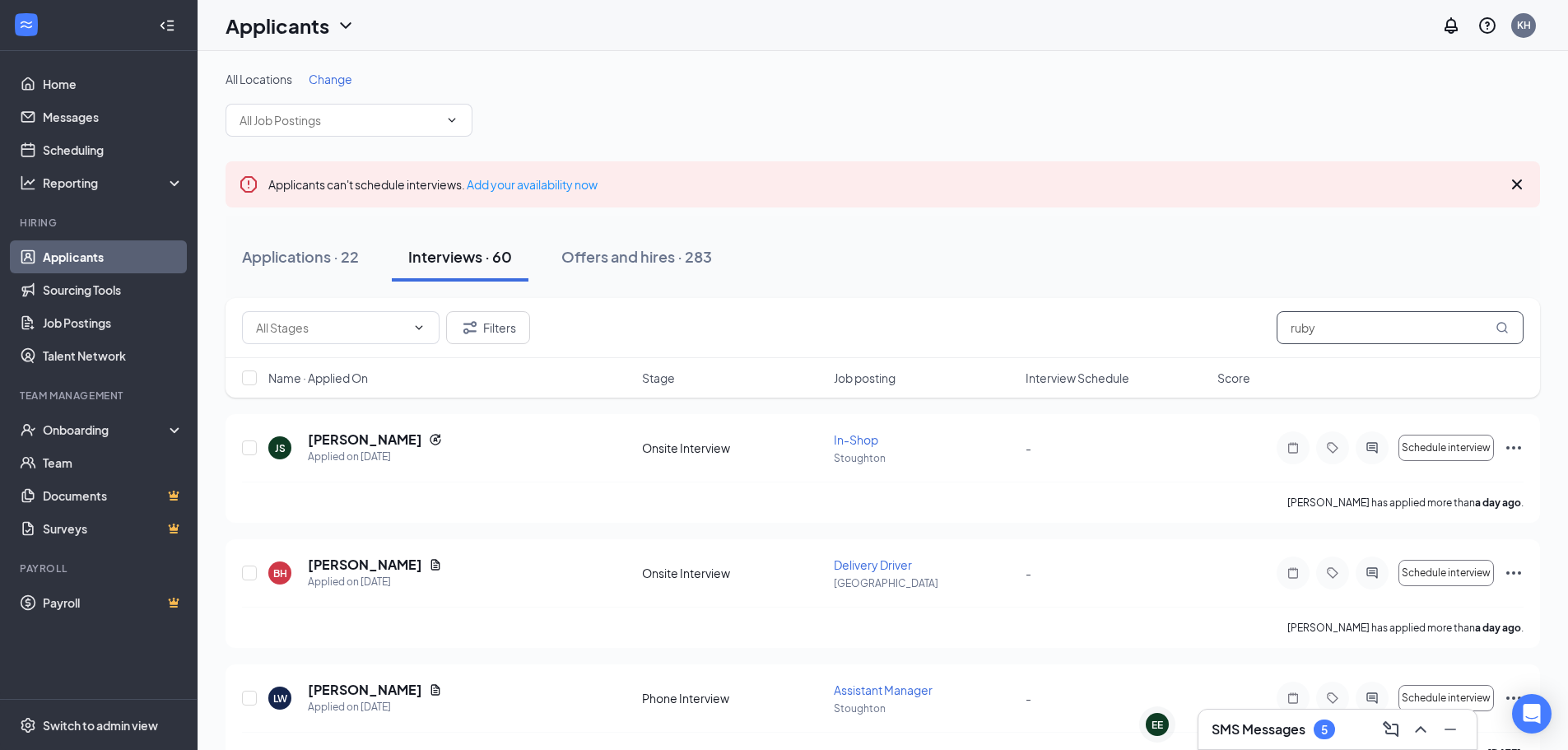
type input "ruby"
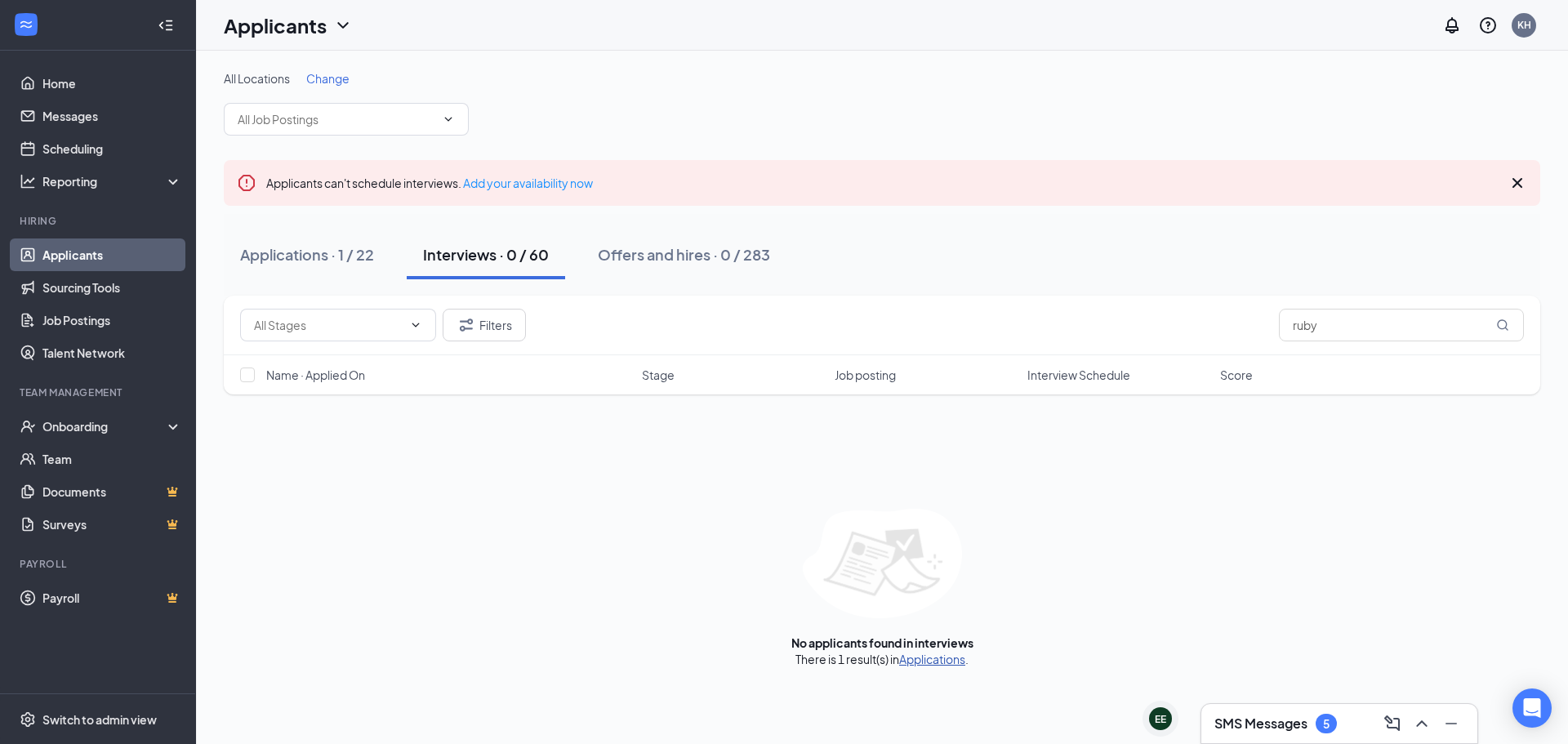
click at [932, 663] on link "Applications" at bounding box center [932, 659] width 66 height 15
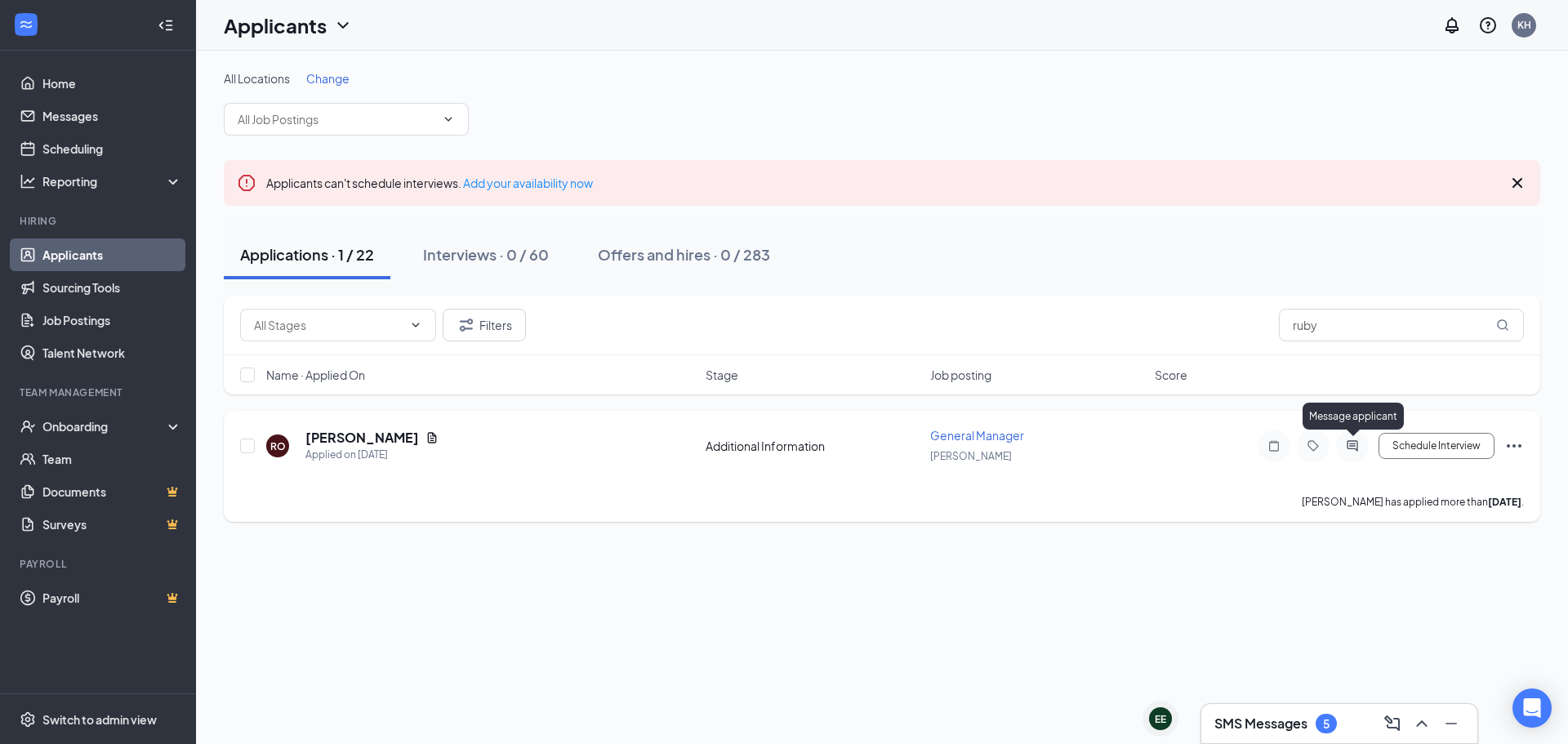
click at [1353, 450] on icon "ActiveChat" at bounding box center [1351, 445] width 10 height 10
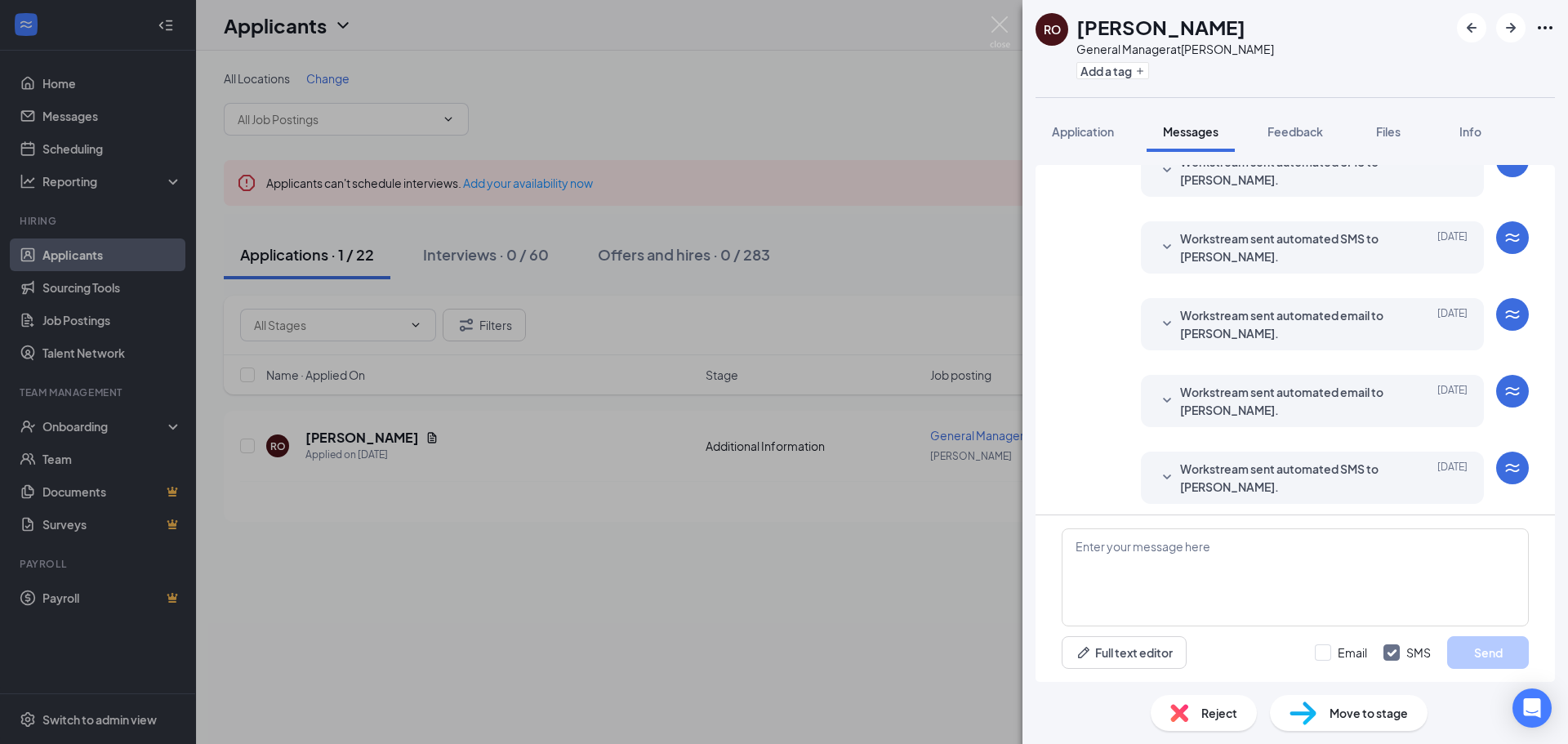
scroll to position [282, 0]
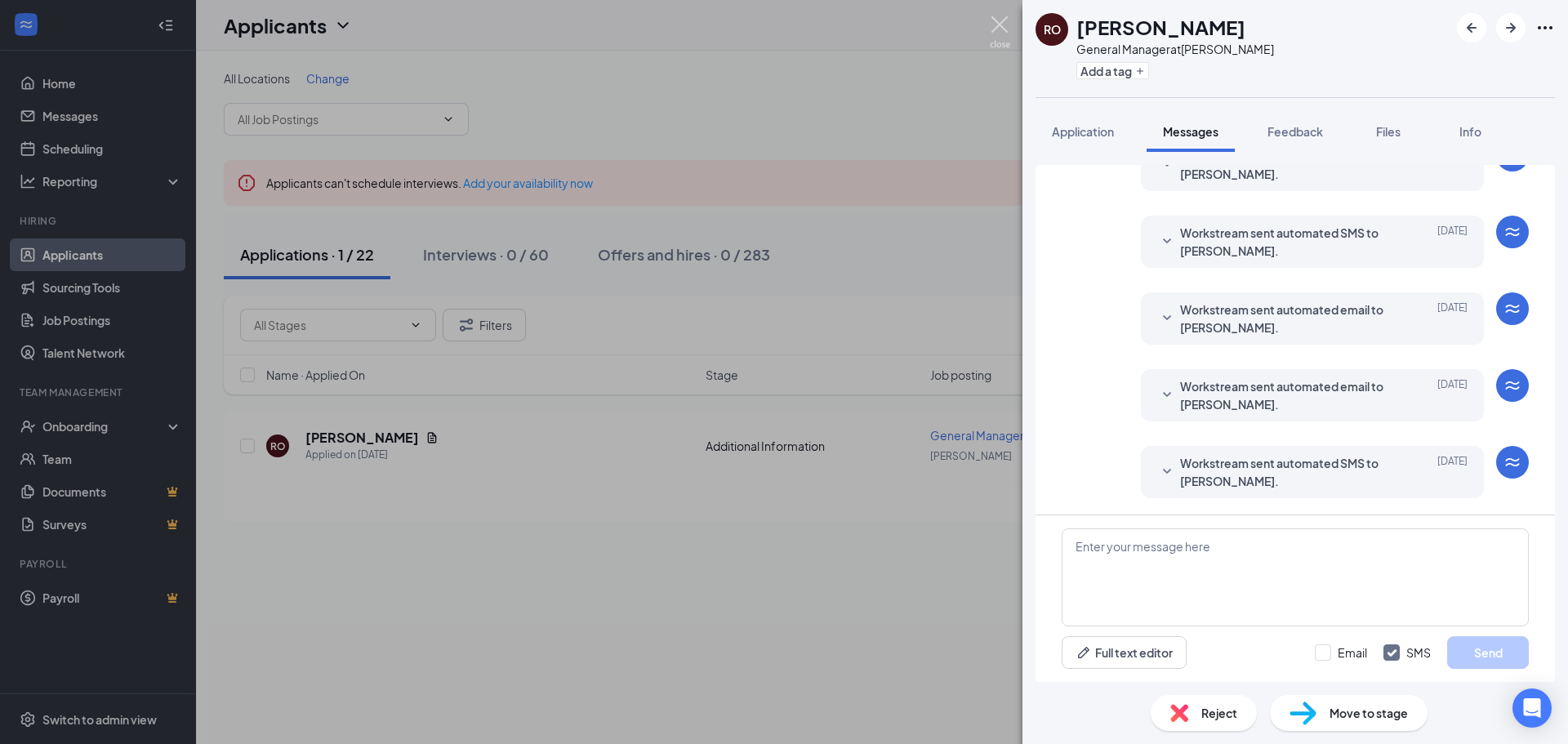
click at [999, 23] on img at bounding box center [1000, 32] width 21 height 32
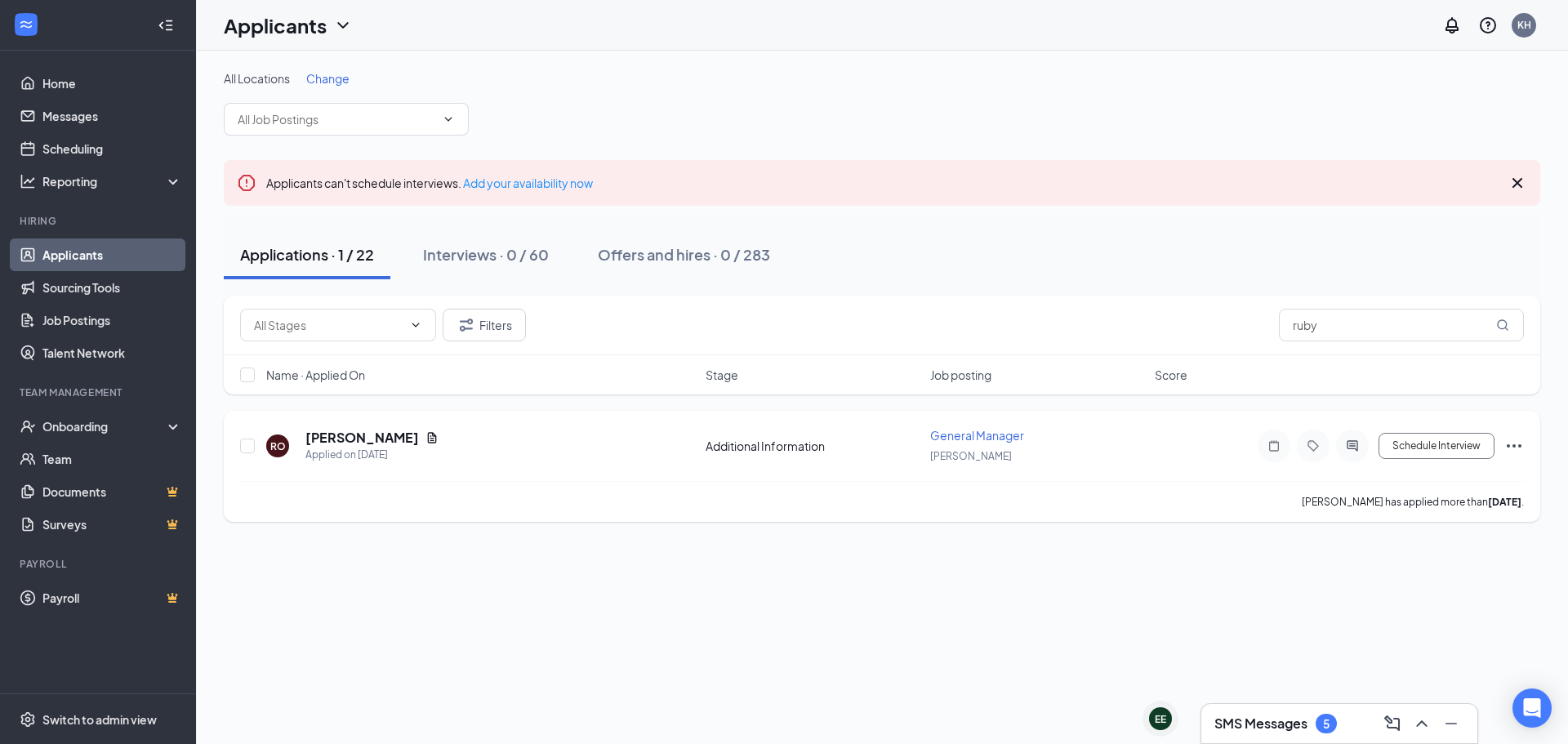
click at [335, 436] on h5 "[PERSON_NAME]" at bounding box center [362, 437] width 113 height 18
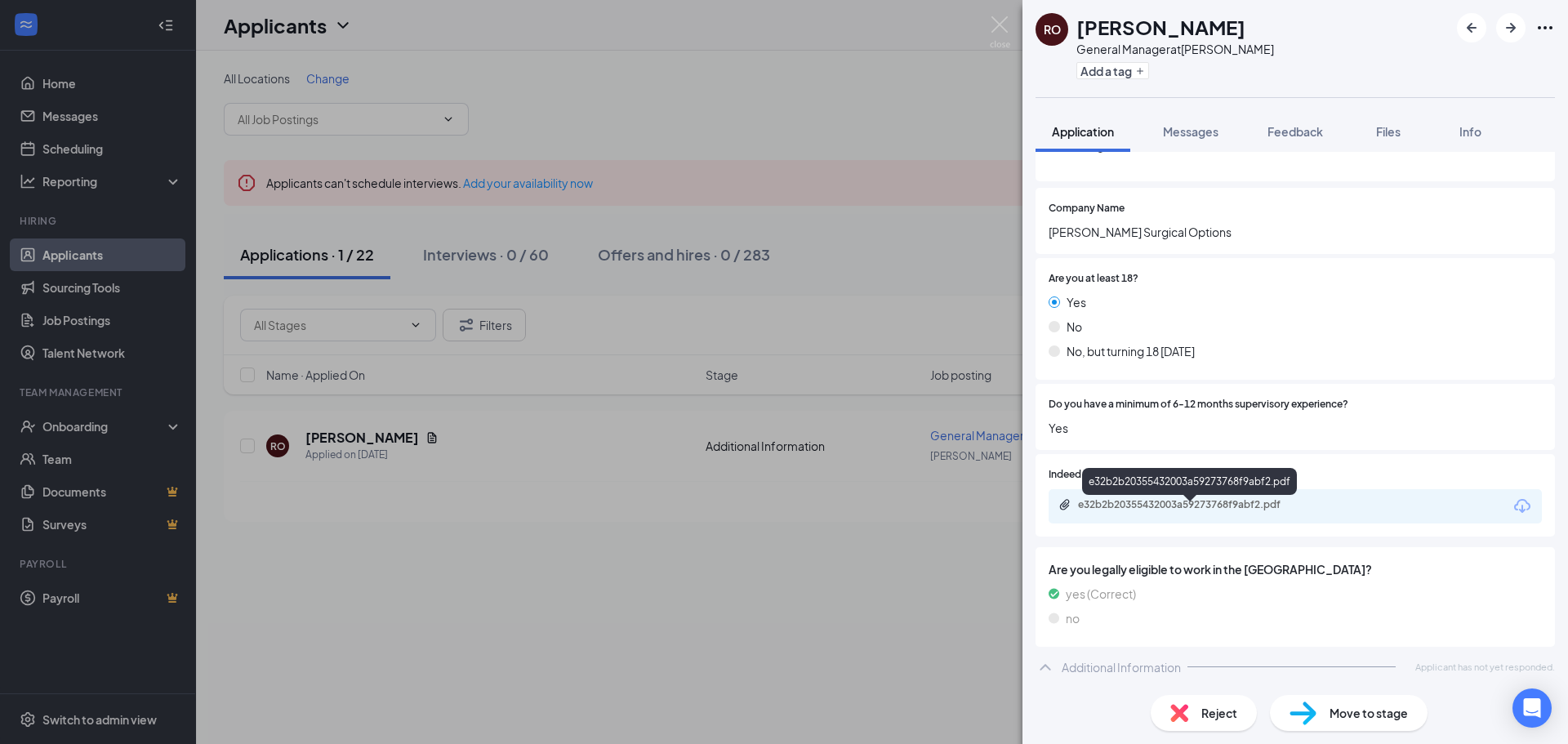
scroll to position [206, 0]
click at [1205, 133] on span "Messages" at bounding box center [1190, 132] width 55 height 15
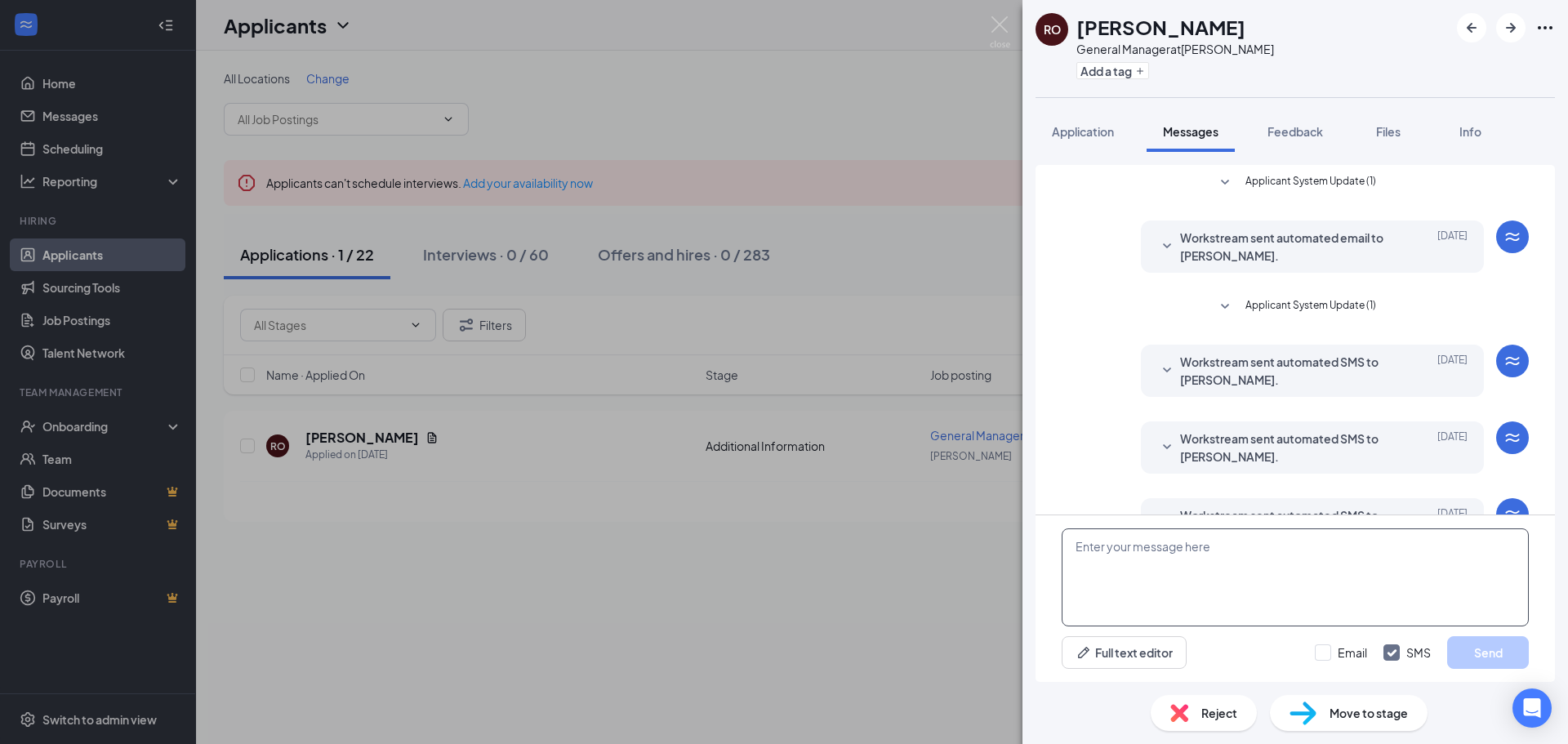
click at [1134, 561] on textarea at bounding box center [1295, 577] width 467 height 98
click at [998, 31] on img at bounding box center [1000, 32] width 21 height 32
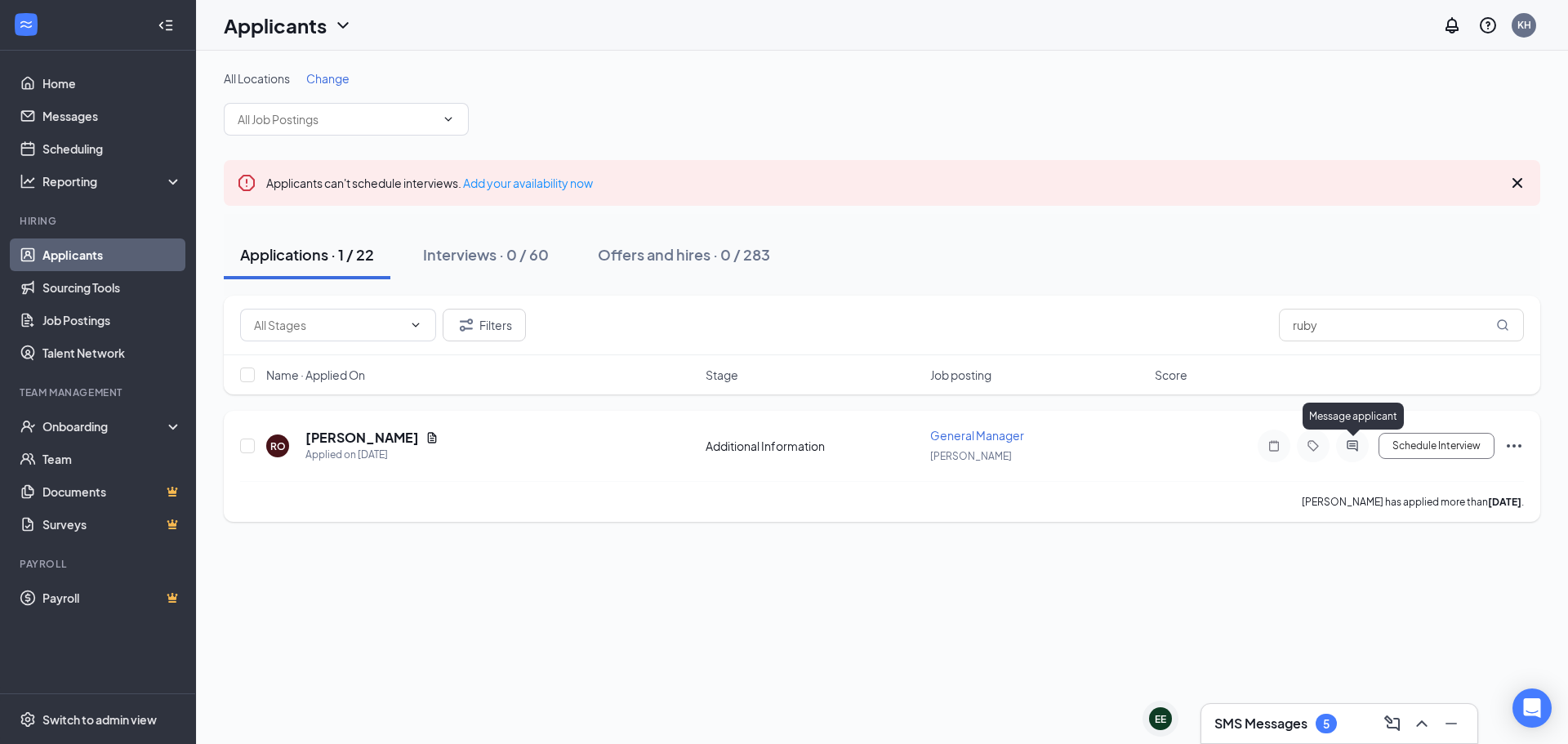
click at [1351, 444] on icon "ActiveChat" at bounding box center [1351, 445] width 10 height 10
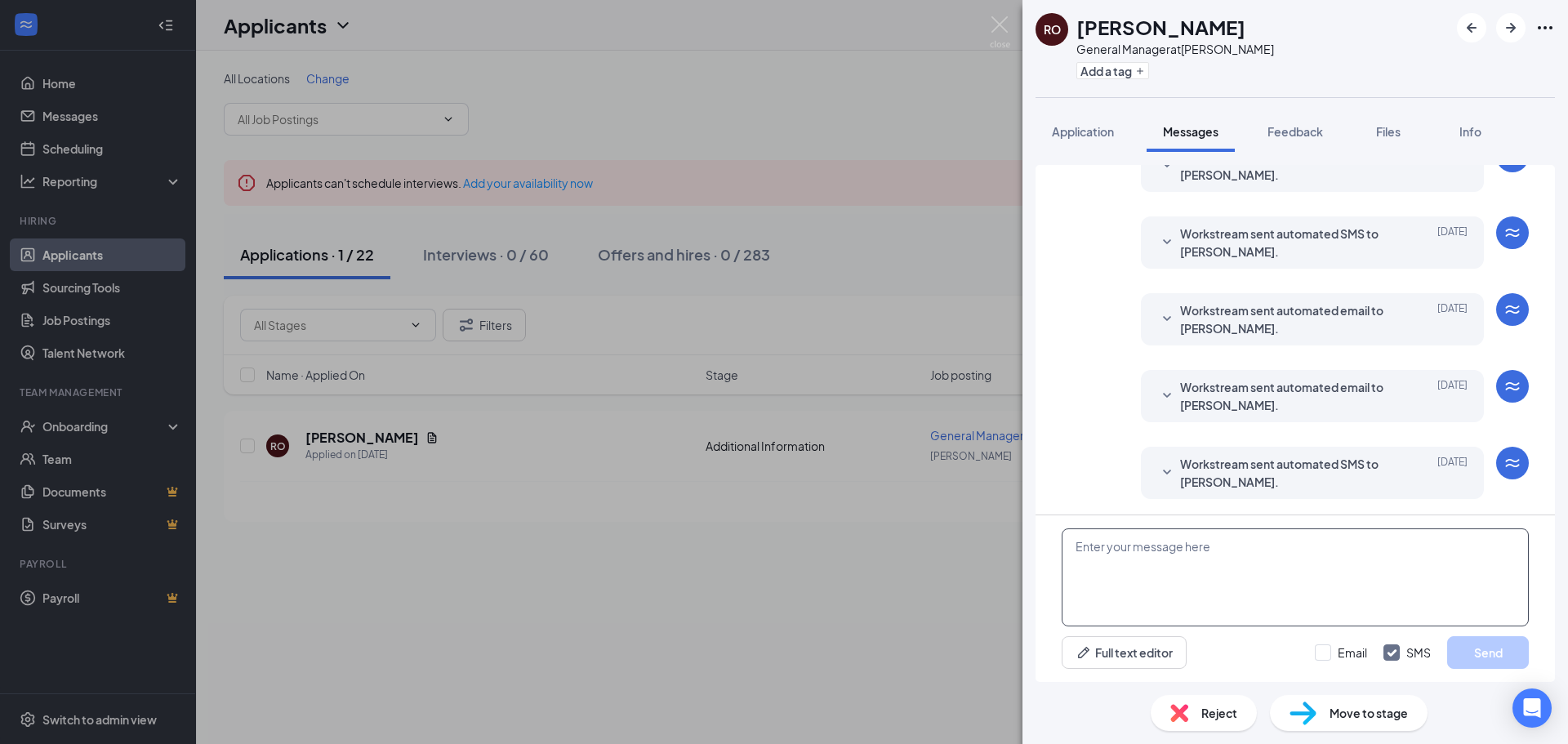
scroll to position [282, 0]
click at [1139, 563] on textarea at bounding box center [1295, 577] width 467 height 98
type textarea "Hi [PERSON_NAME]! I'd like to set up an in person interview with you. I have av…"
click at [1501, 656] on button "Send" at bounding box center [1488, 652] width 81 height 33
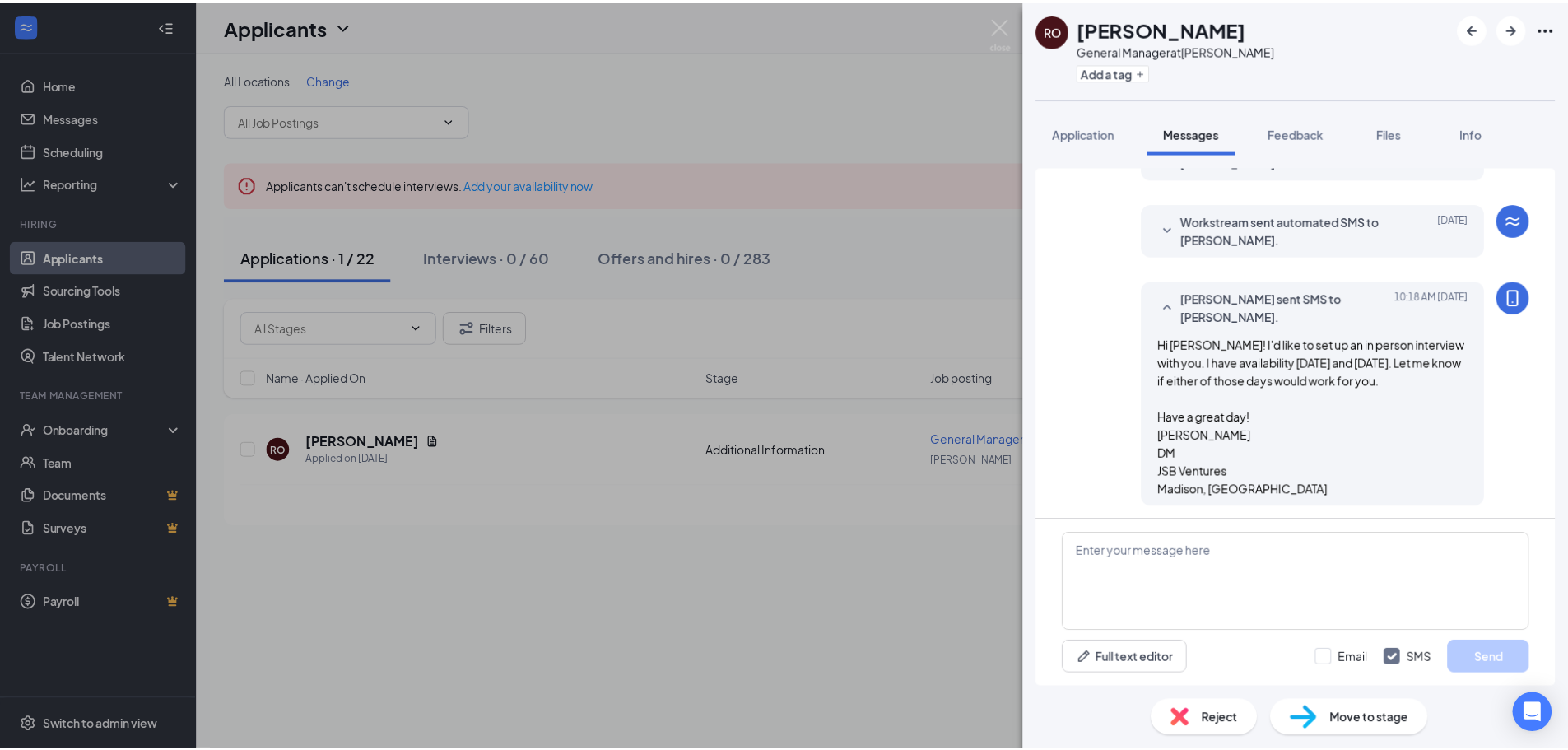
scroll to position [535, 0]
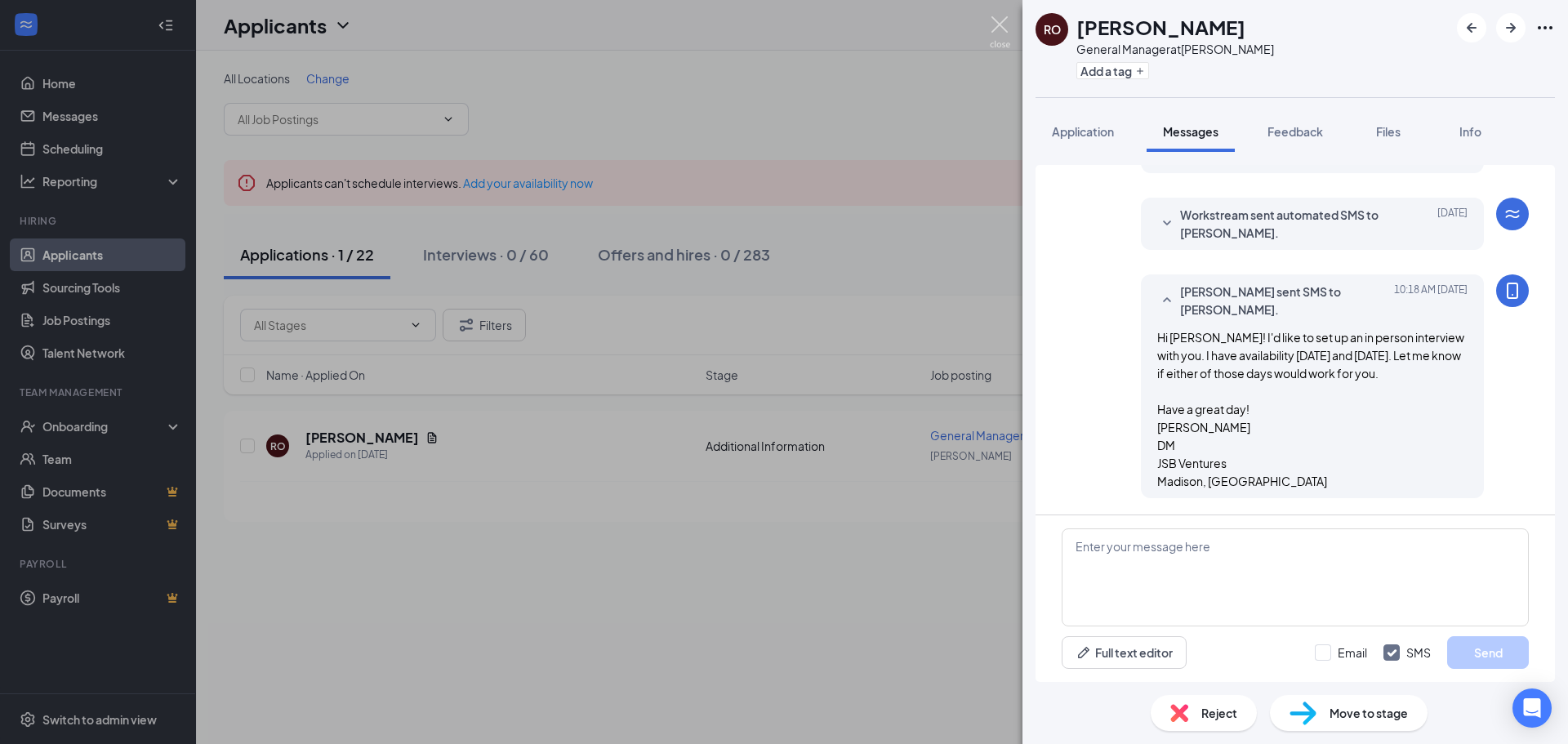
click at [996, 28] on img at bounding box center [1000, 32] width 21 height 32
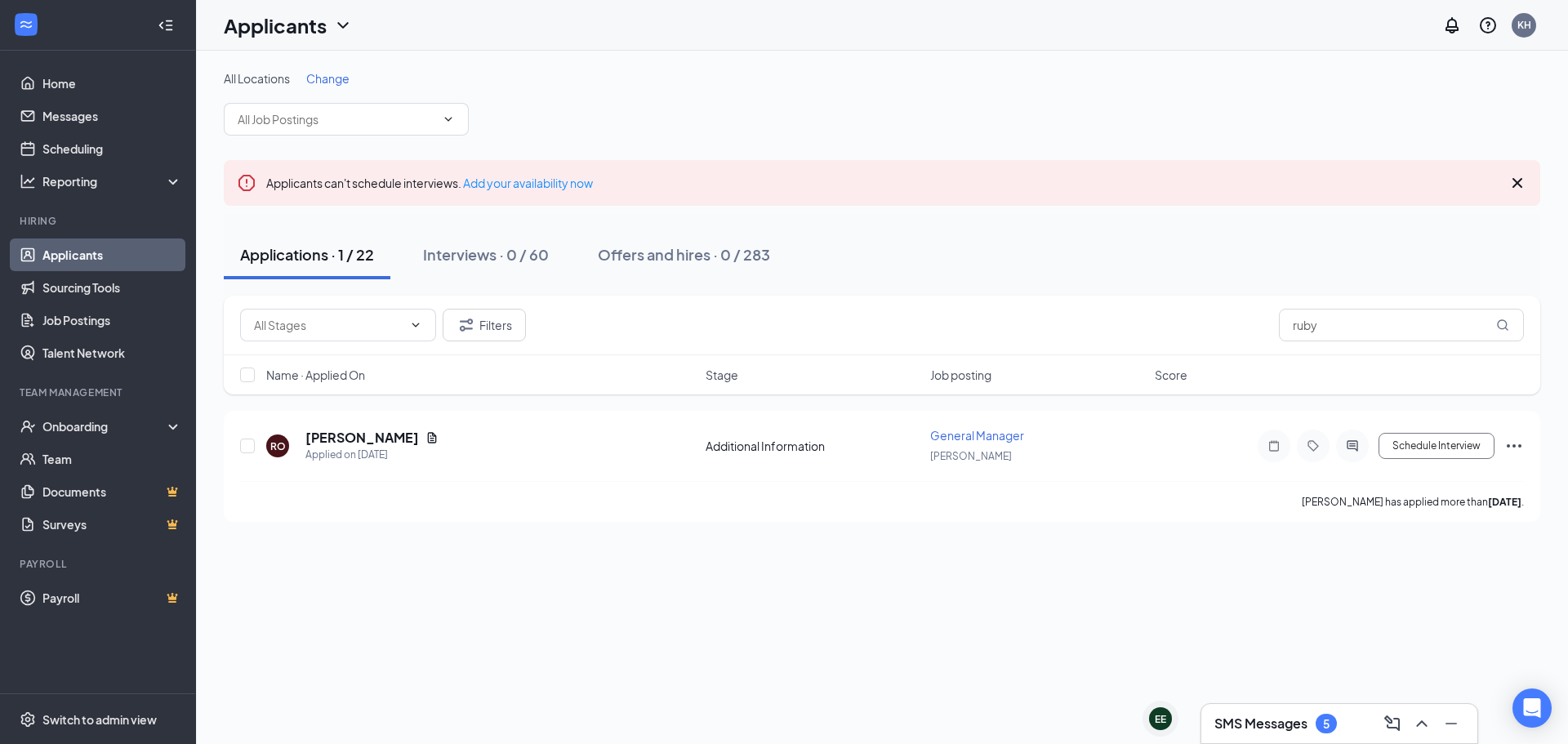
click at [67, 251] on link "Applicants" at bounding box center [111, 254] width 139 height 33
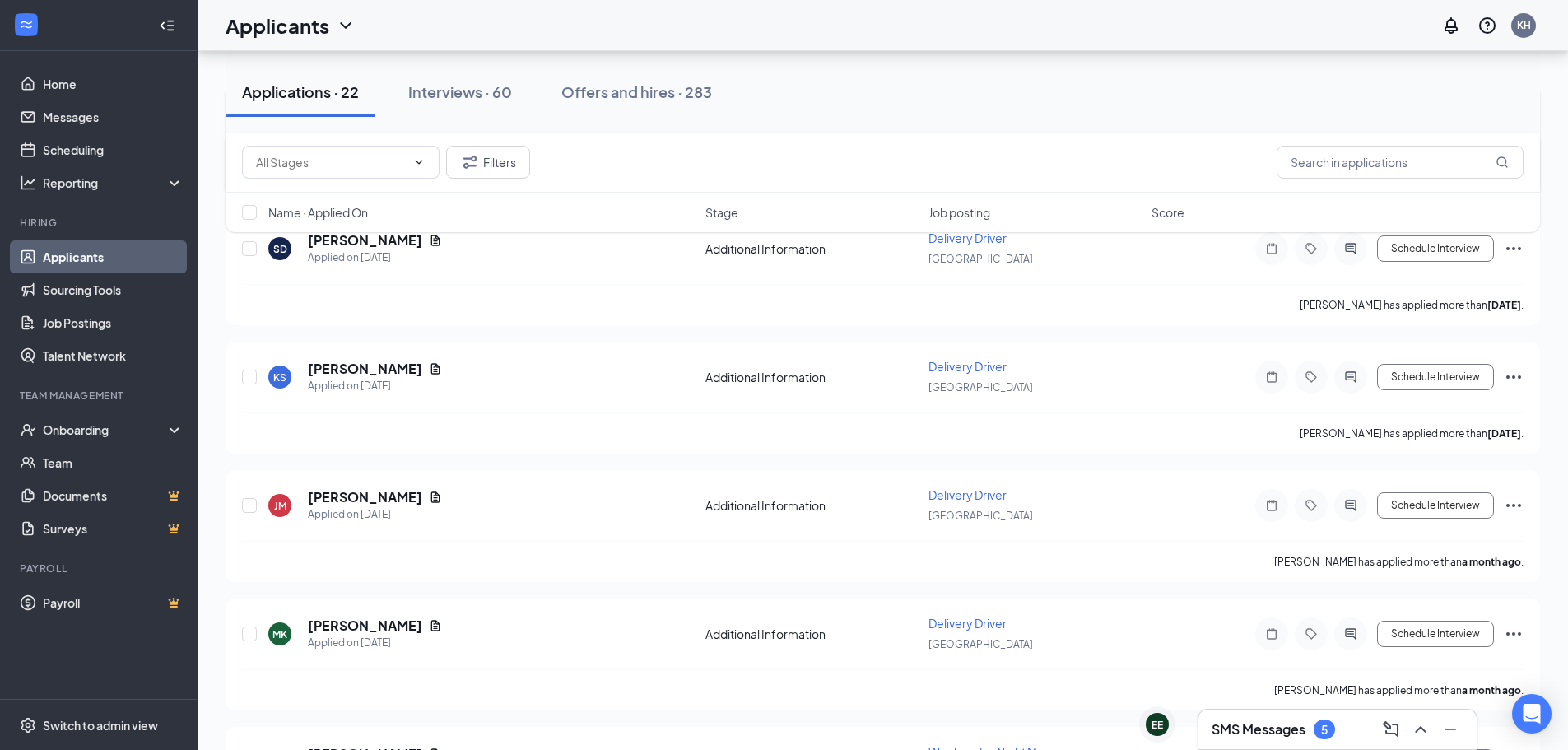
scroll to position [1999, 0]
click at [461, 95] on div "Interviews · 60" at bounding box center [460, 92] width 104 height 21
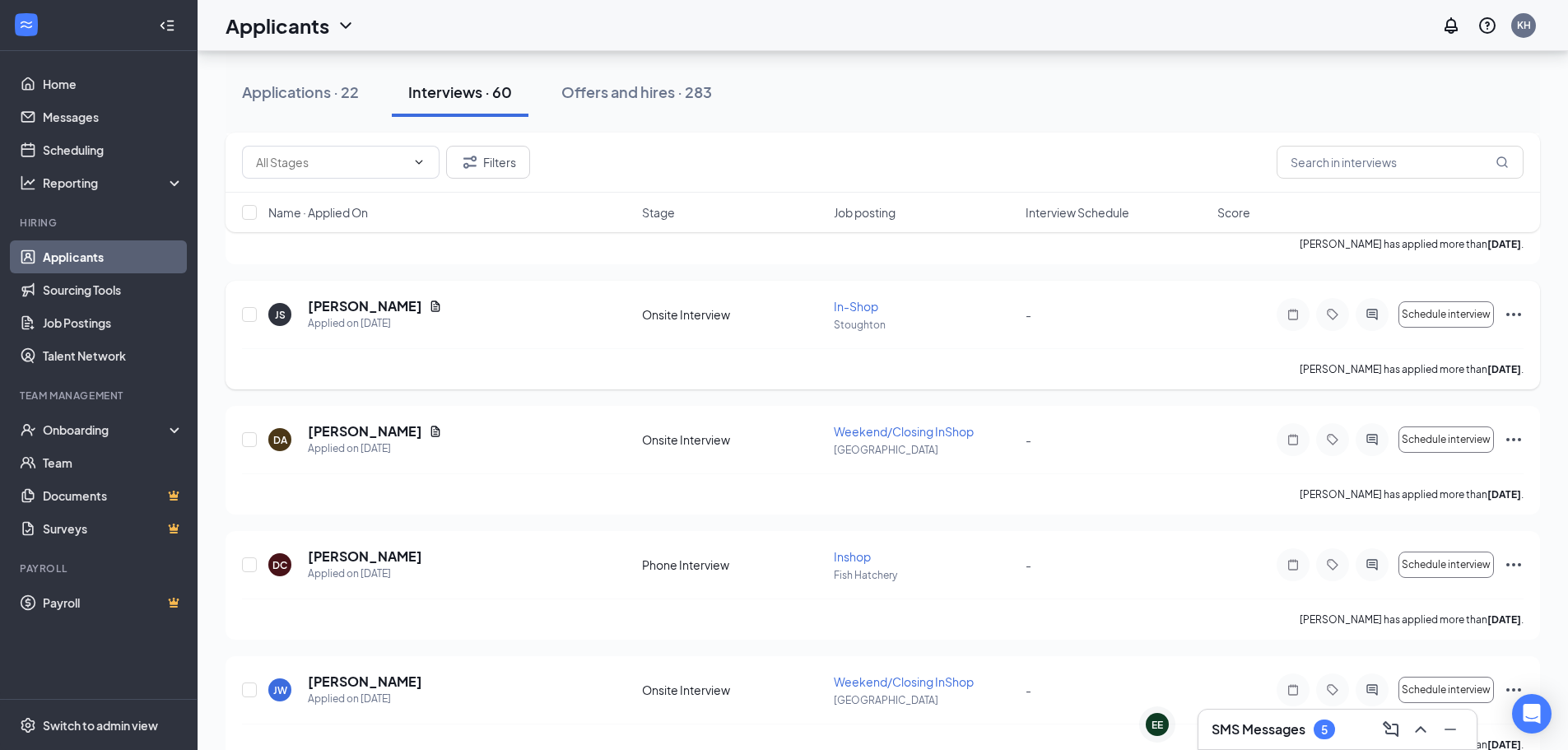
scroll to position [2306, 0]
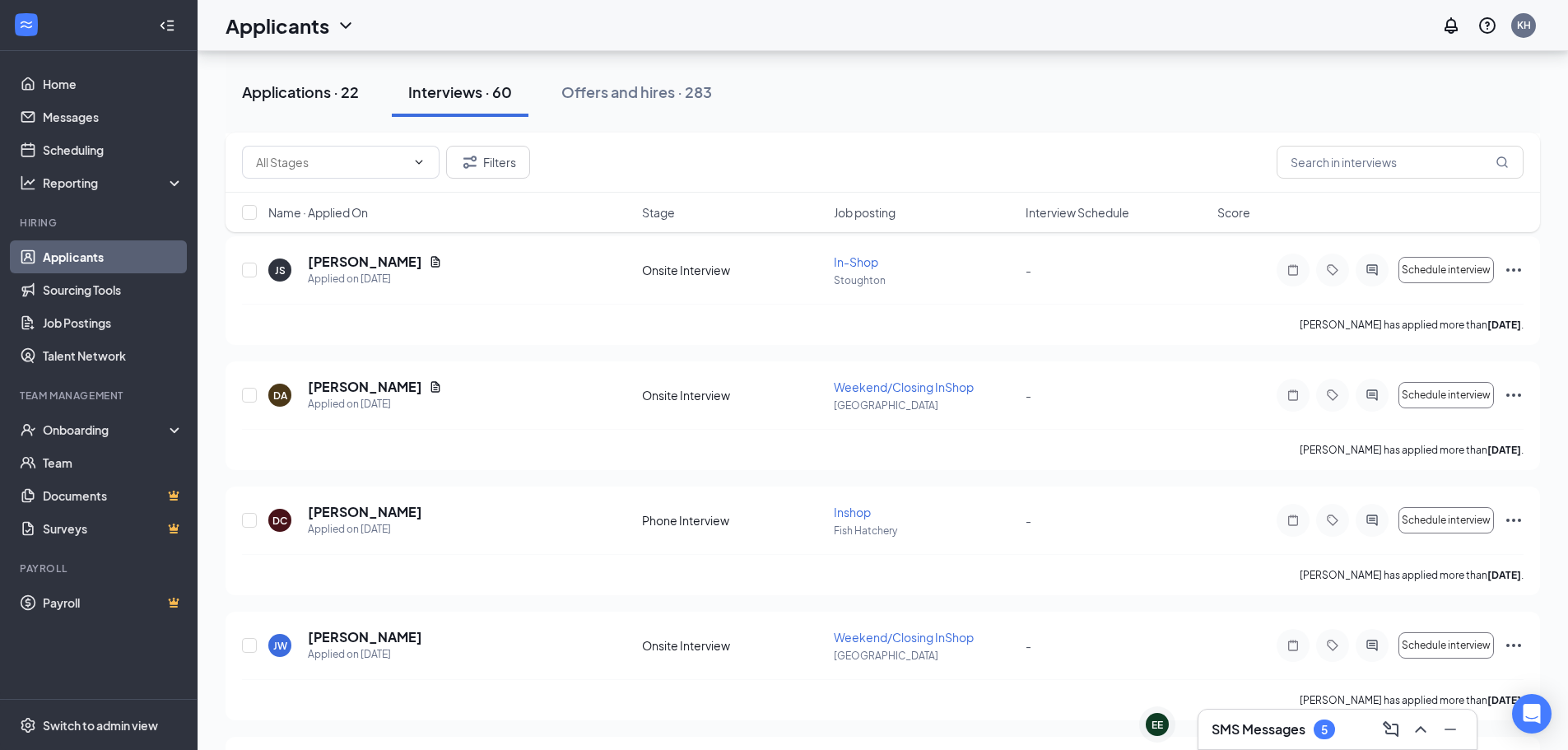
click at [323, 93] on div "Applications · 22" at bounding box center [300, 92] width 117 height 21
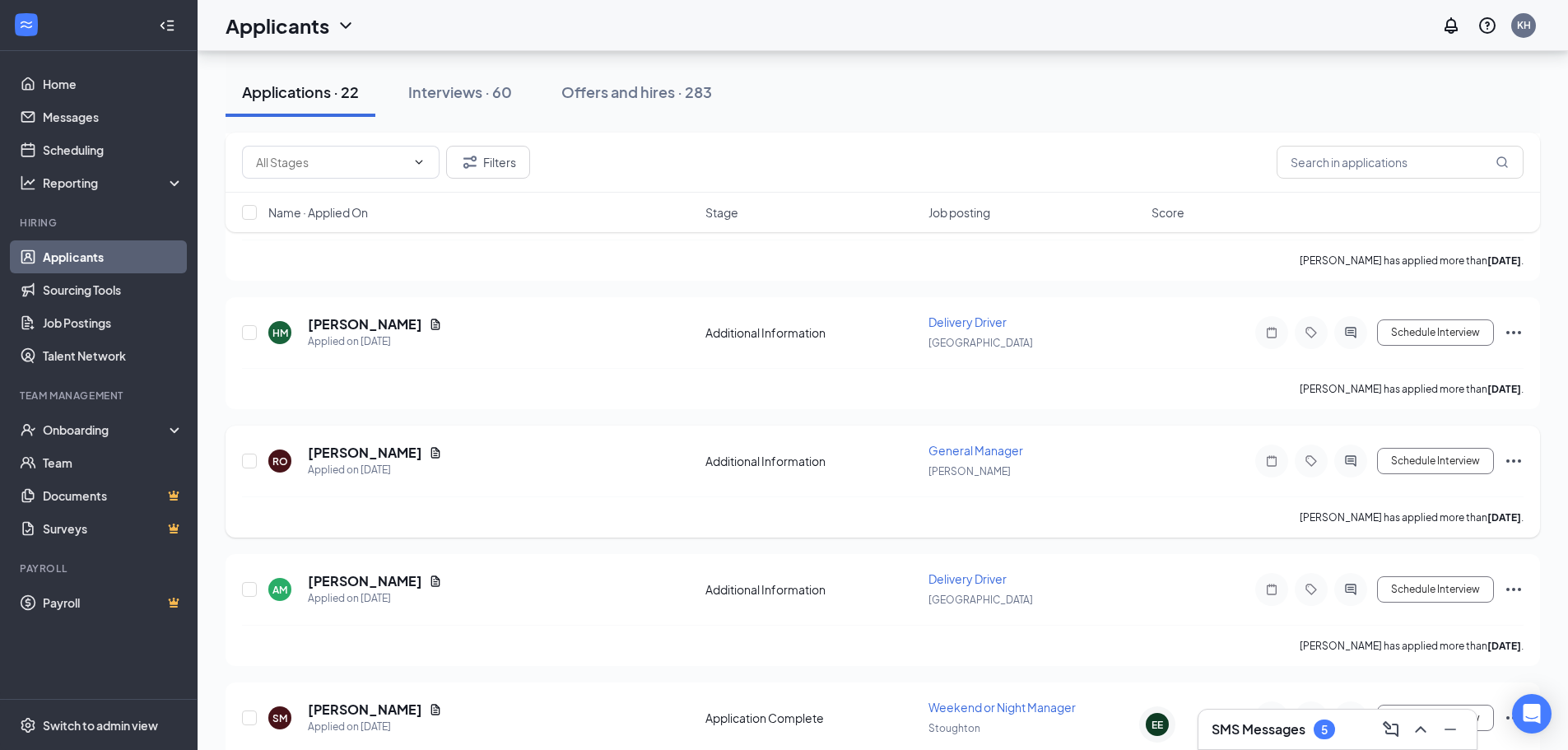
scroll to position [988, 0]
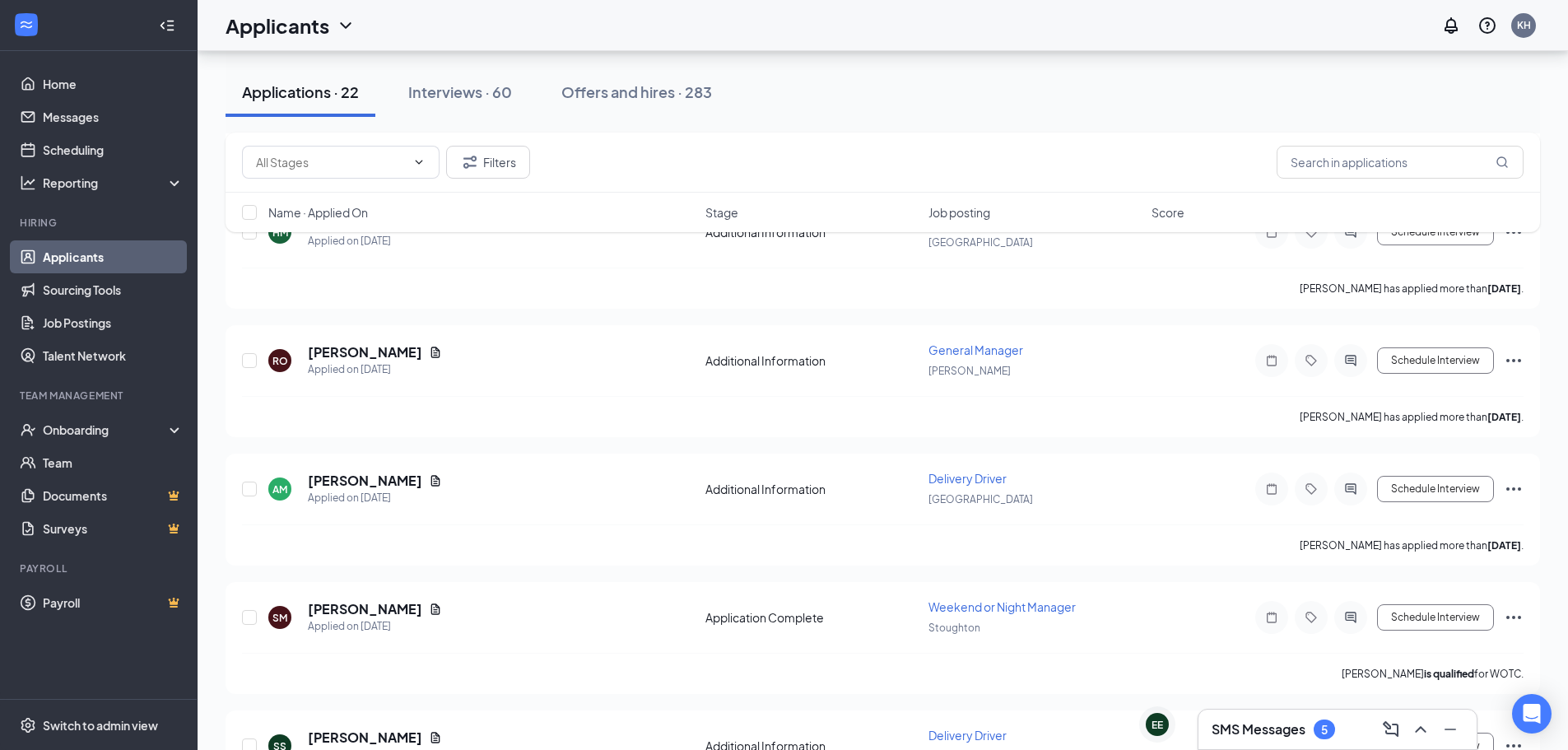
click at [1294, 726] on h3 "SMS Messages" at bounding box center [1258, 729] width 94 height 18
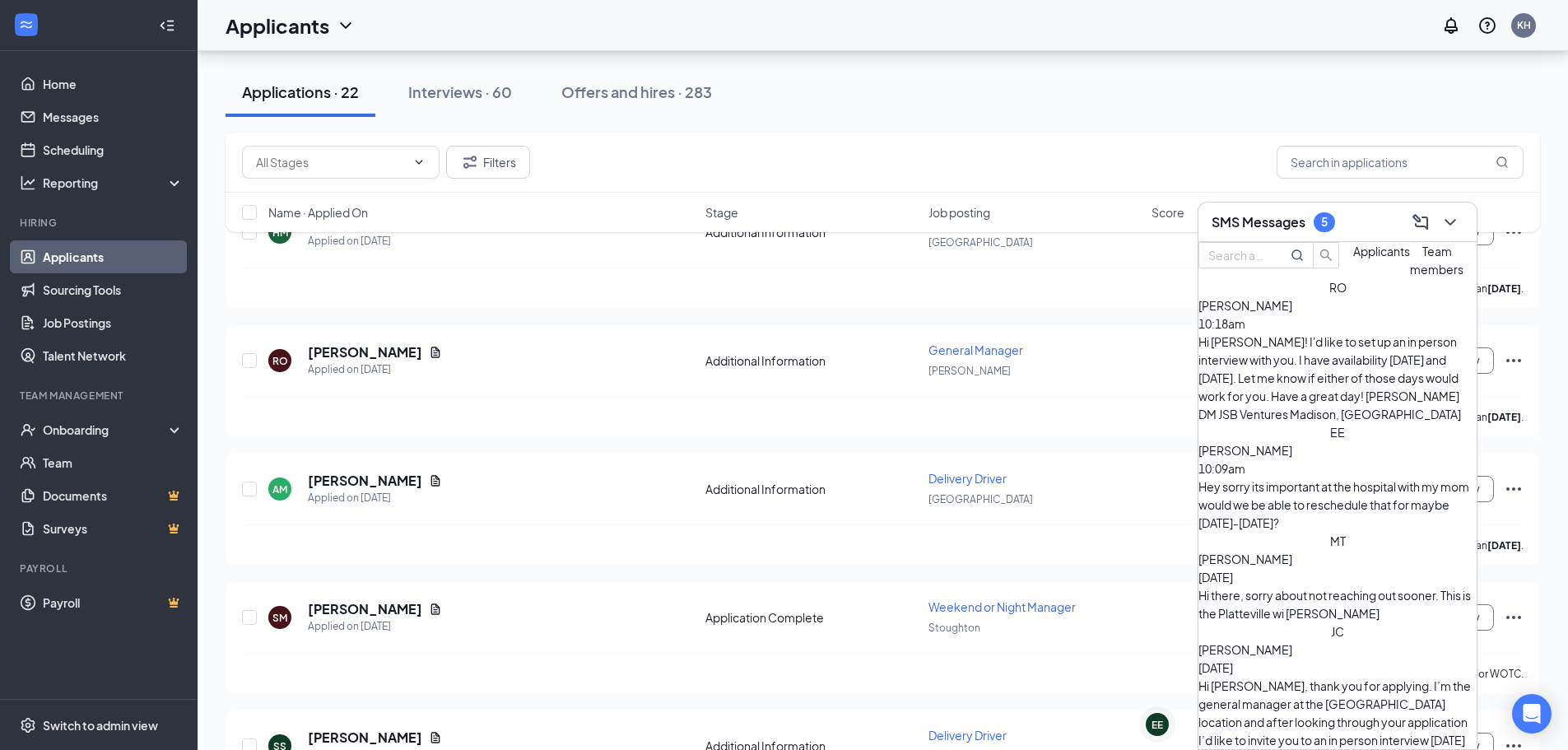
click at [1354, 478] on div "Hey sorry its important at the hospital with my mom would we be able to resched…" at bounding box center [1337, 505] width 278 height 55
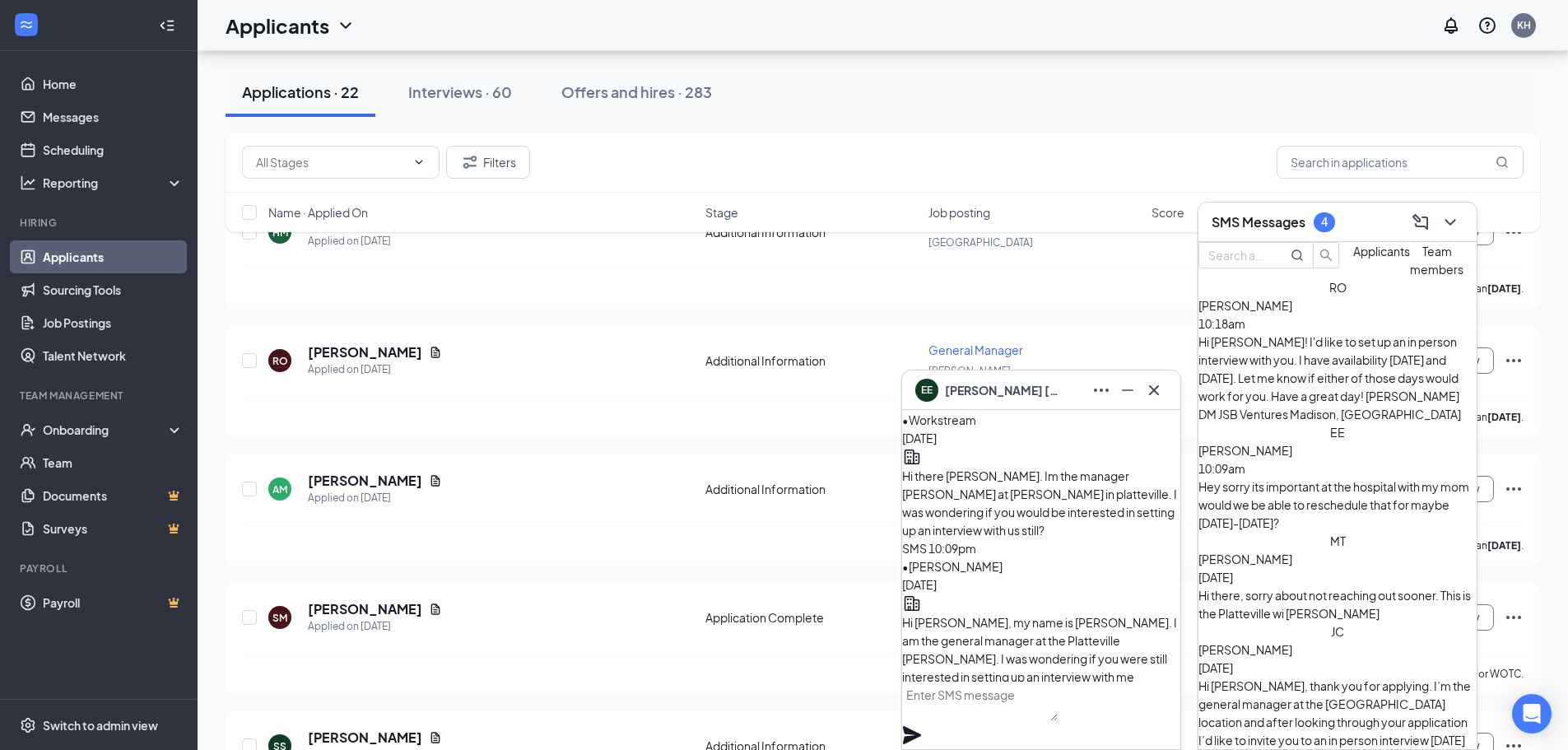
scroll to position [-577, 0]
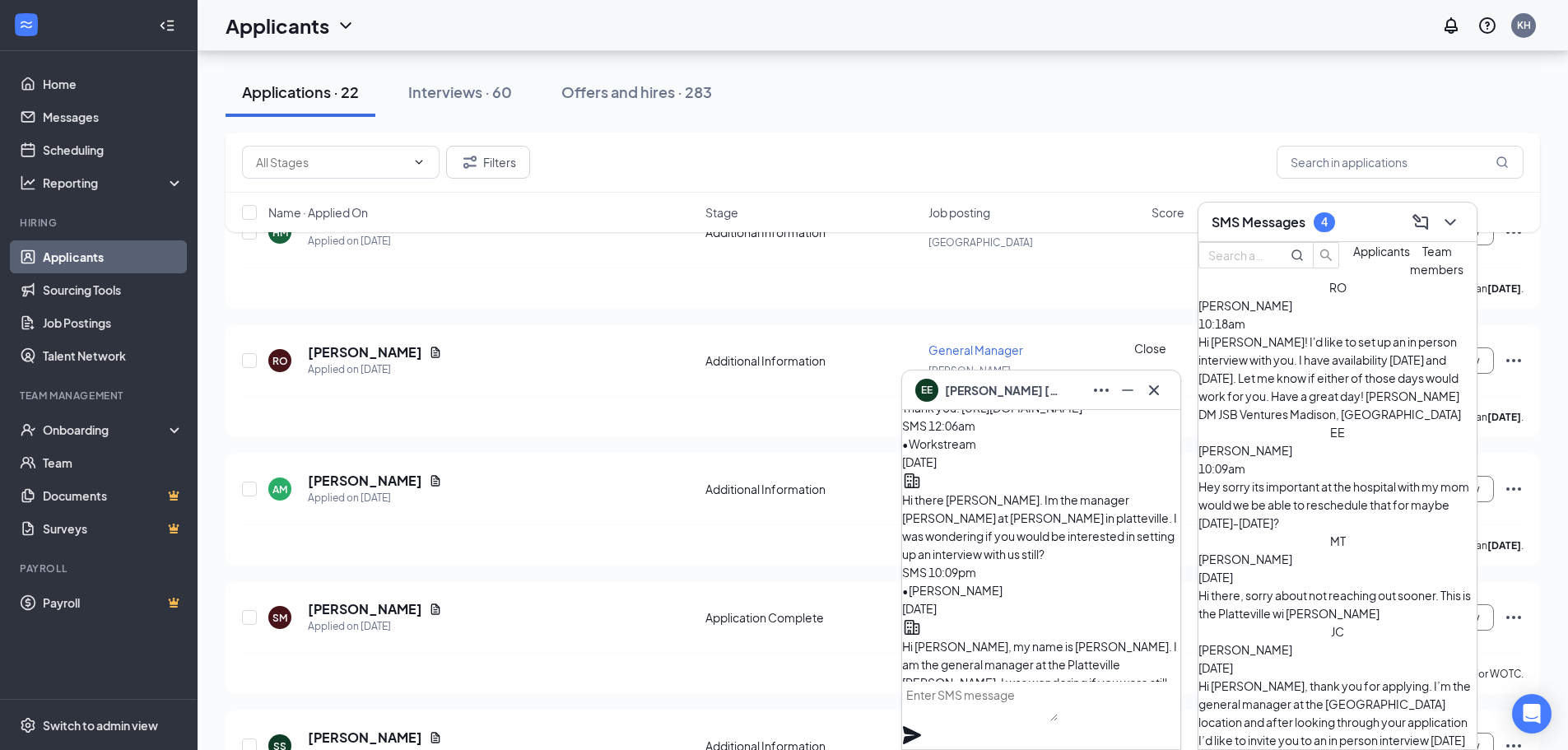
click at [1153, 390] on icon "Cross" at bounding box center [1154, 389] width 9 height 9
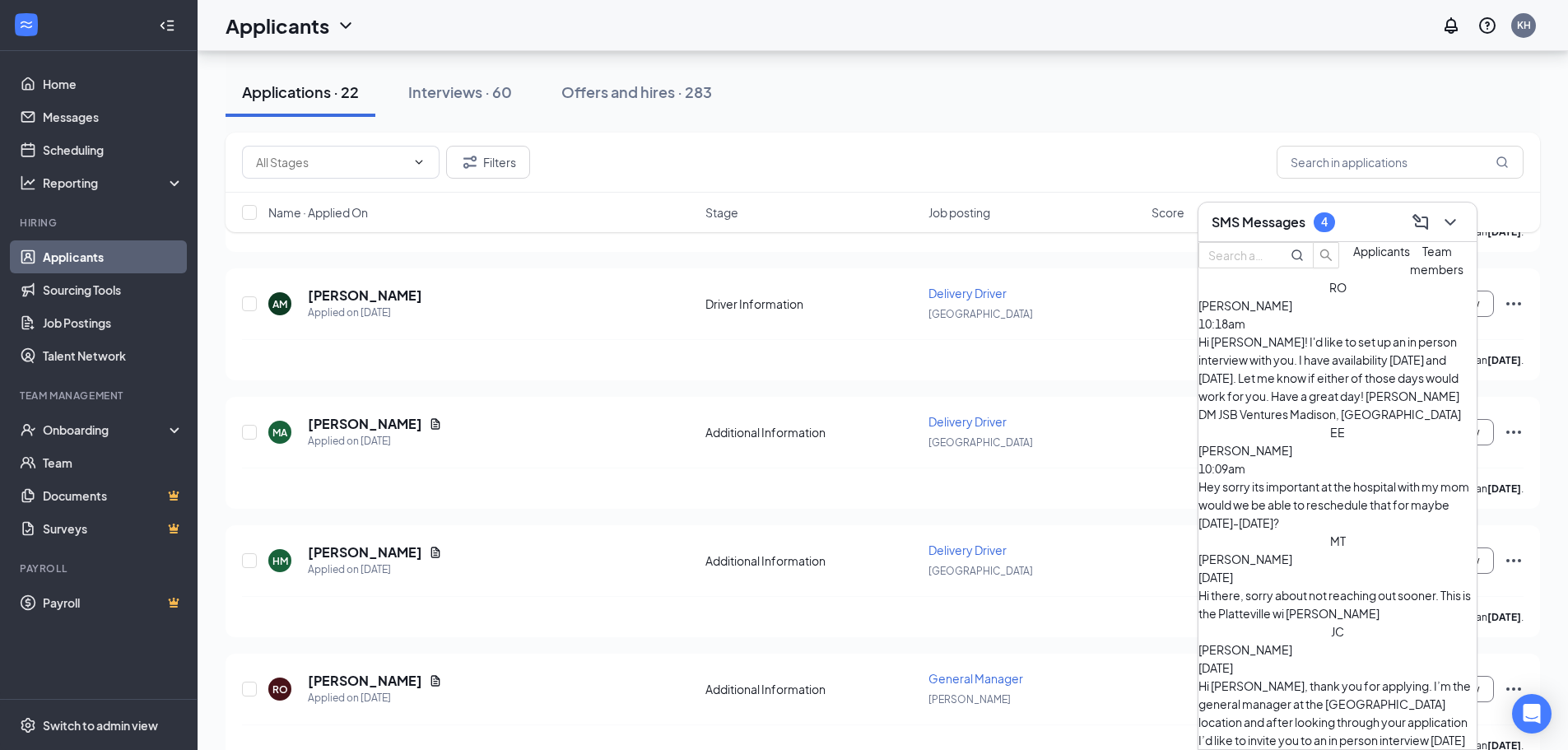
scroll to position [659, 0]
click at [1456, 223] on icon "ChevronDown" at bounding box center [1449, 221] width 20 height 20
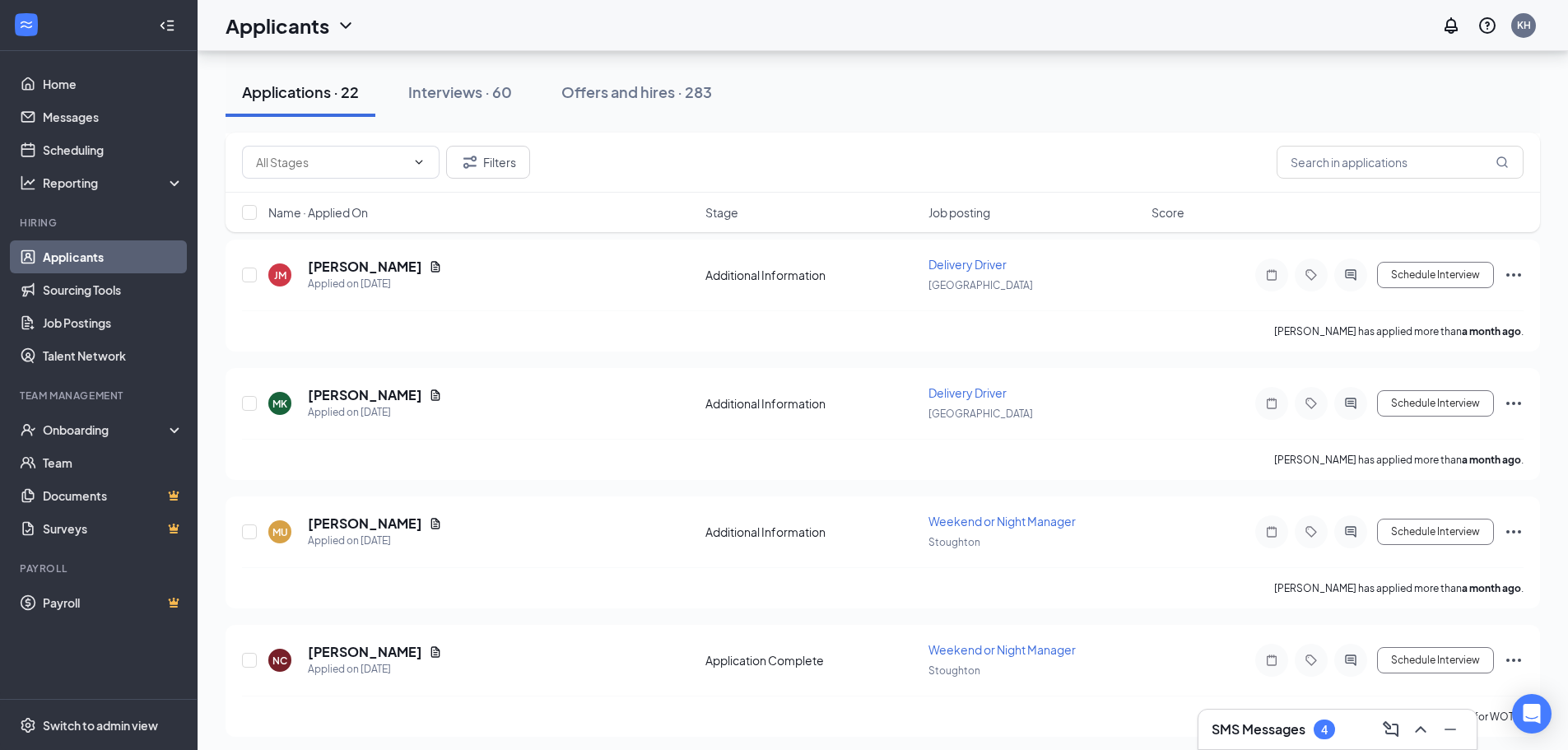
scroll to position [2493, 0]
